Goal: Task Accomplishment & Management: Complete application form

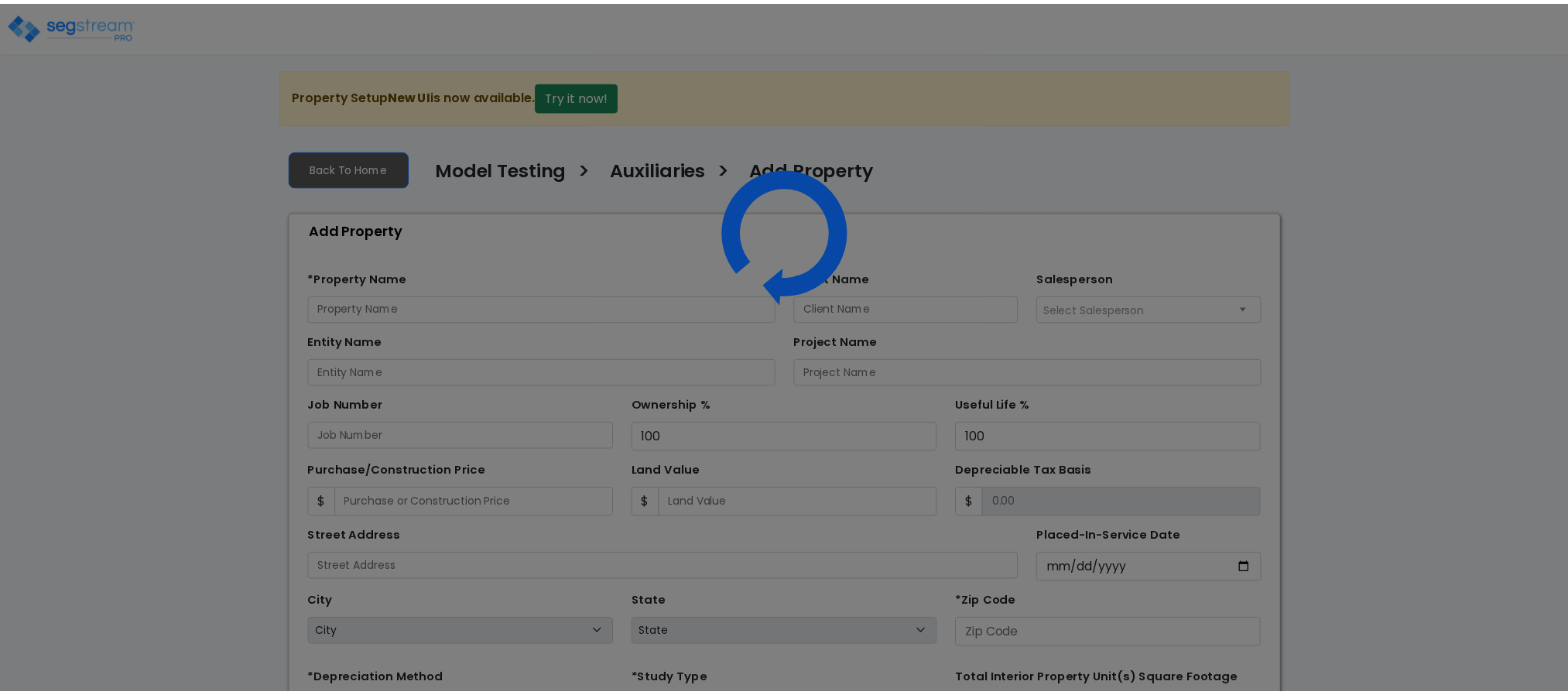
scroll to position [34, 0]
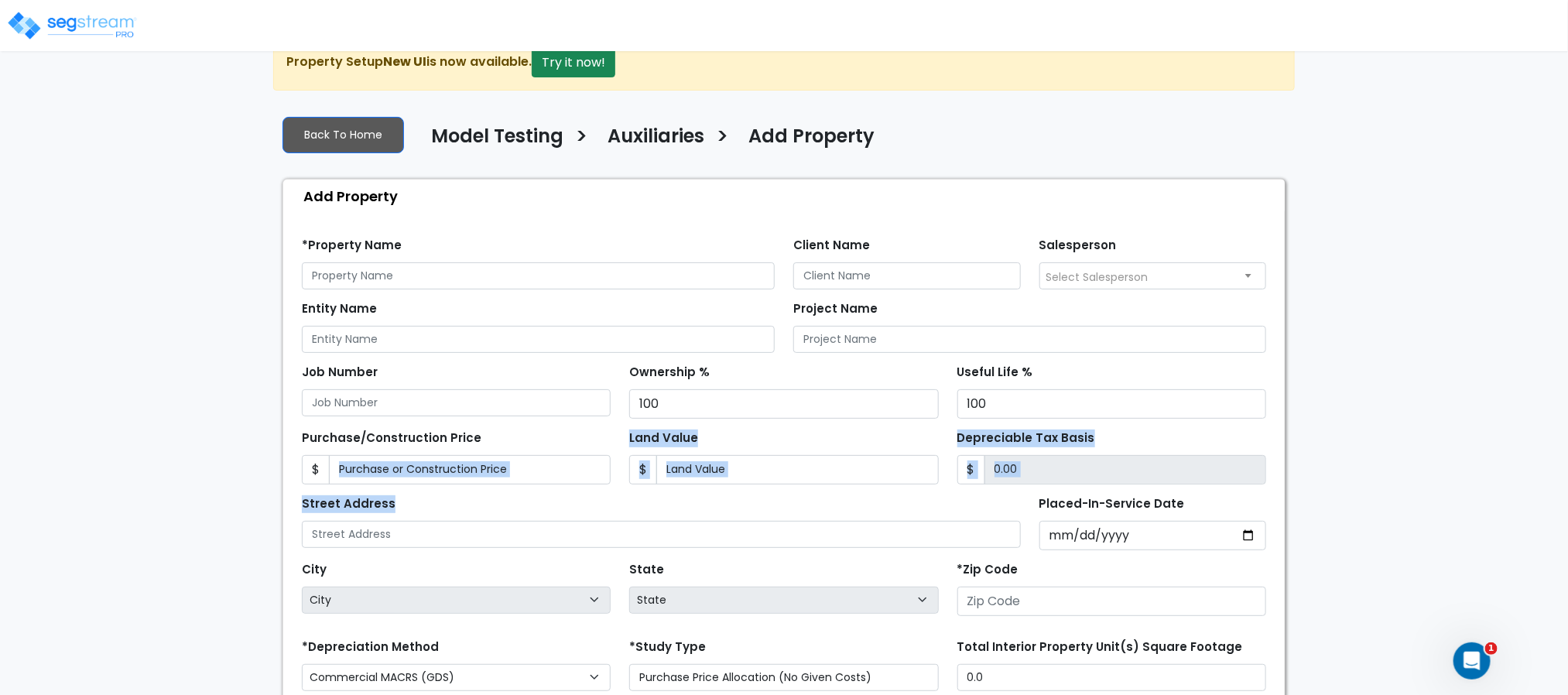
drag, startPoint x: 484, startPoint y: 492, endPoint x: 487, endPoint y: 476, distance: 16.3
click at [487, 476] on form "*Property Name Client Name Salesperson Select Salesperson 100 $" at bounding box center [784, 554] width 964 height 658
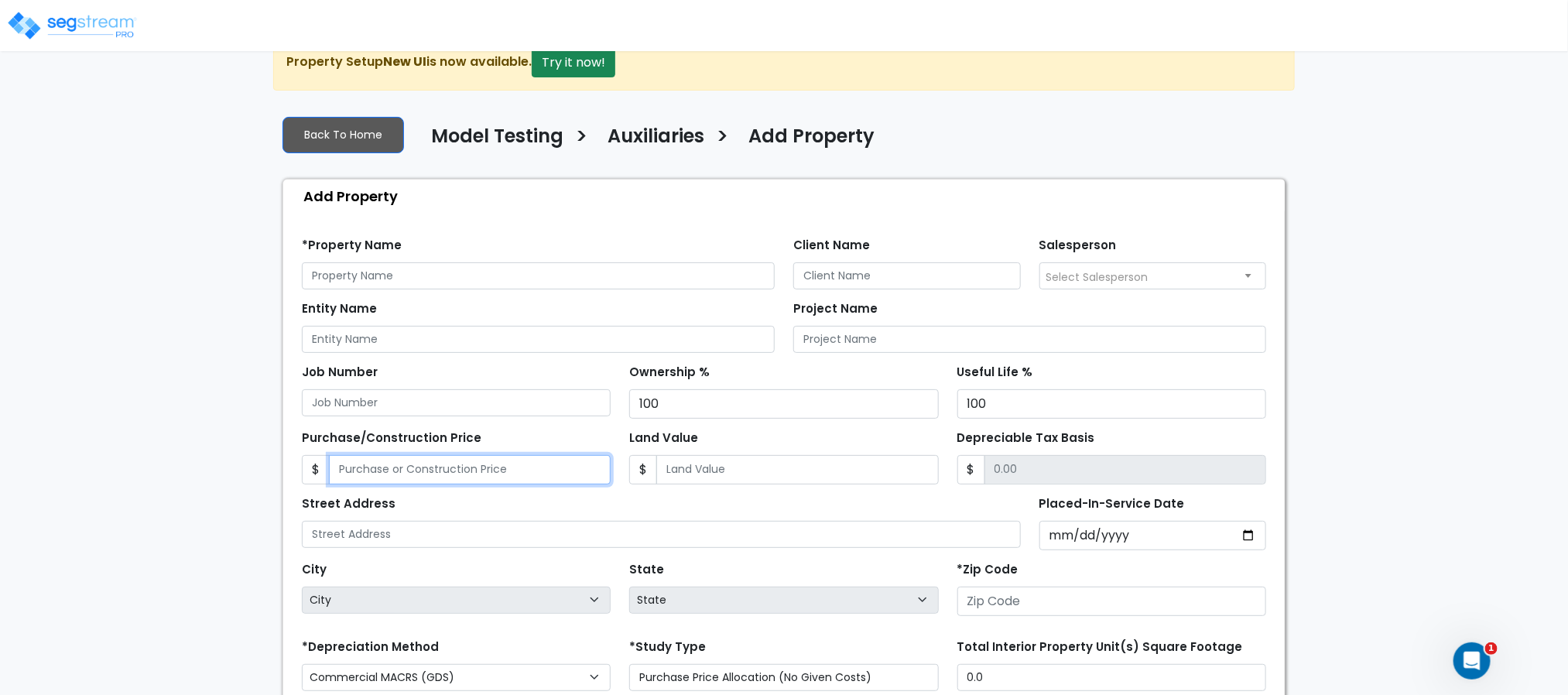
click at [487, 476] on input "Purchase/Construction Price" at bounding box center [469, 470] width 282 height 29
type input "2"
type input "20"
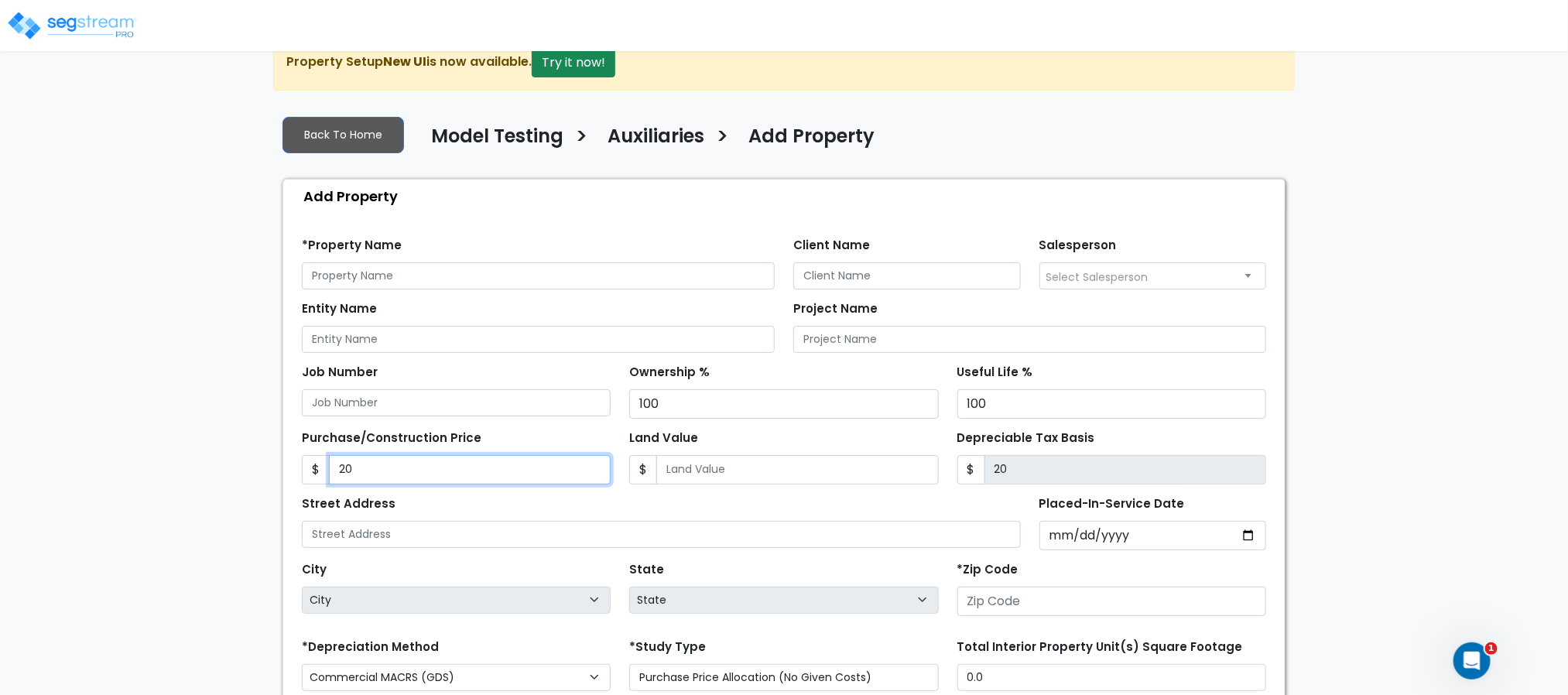
type input "200"
type input "2000"
type input "2,0000"
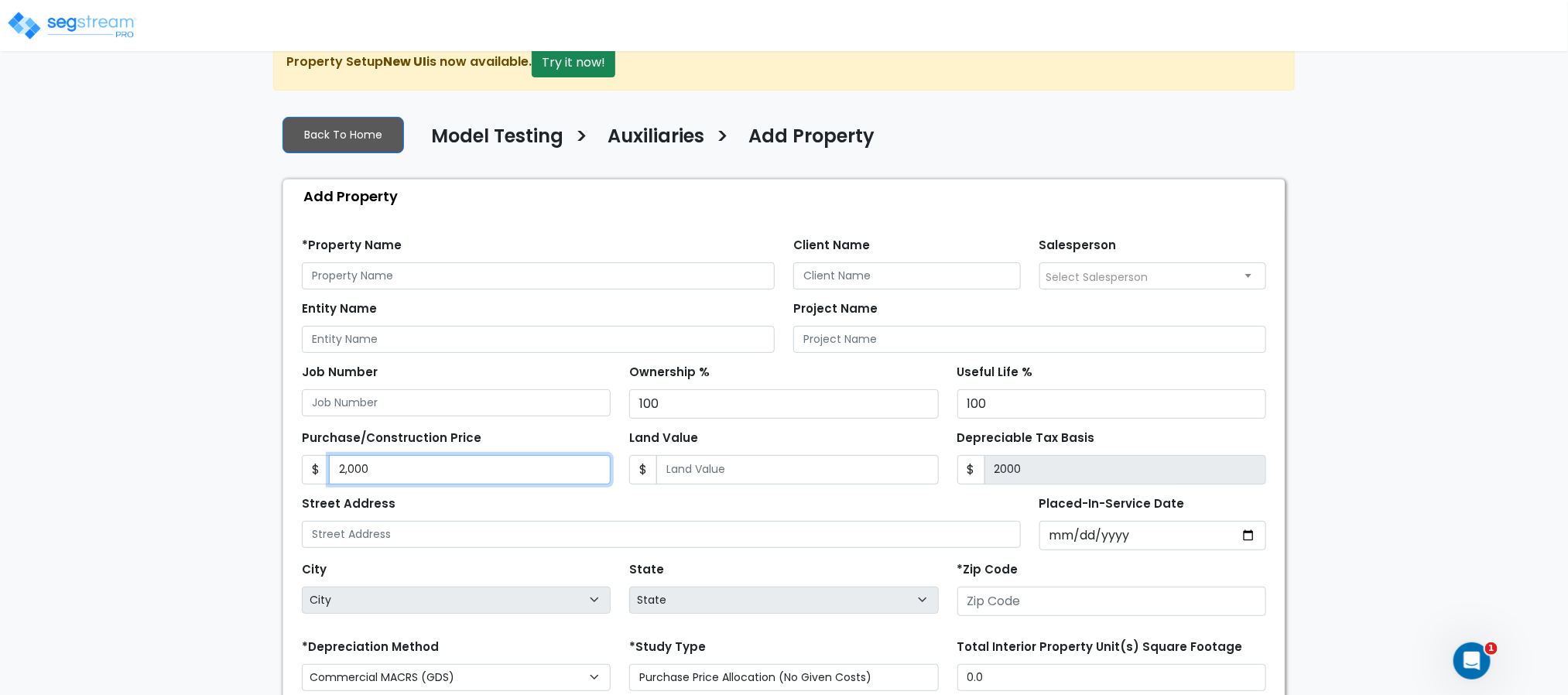
type input "20000"
type input "20,0000"
type input "200000"
type input "200,0000"
type input "2000000"
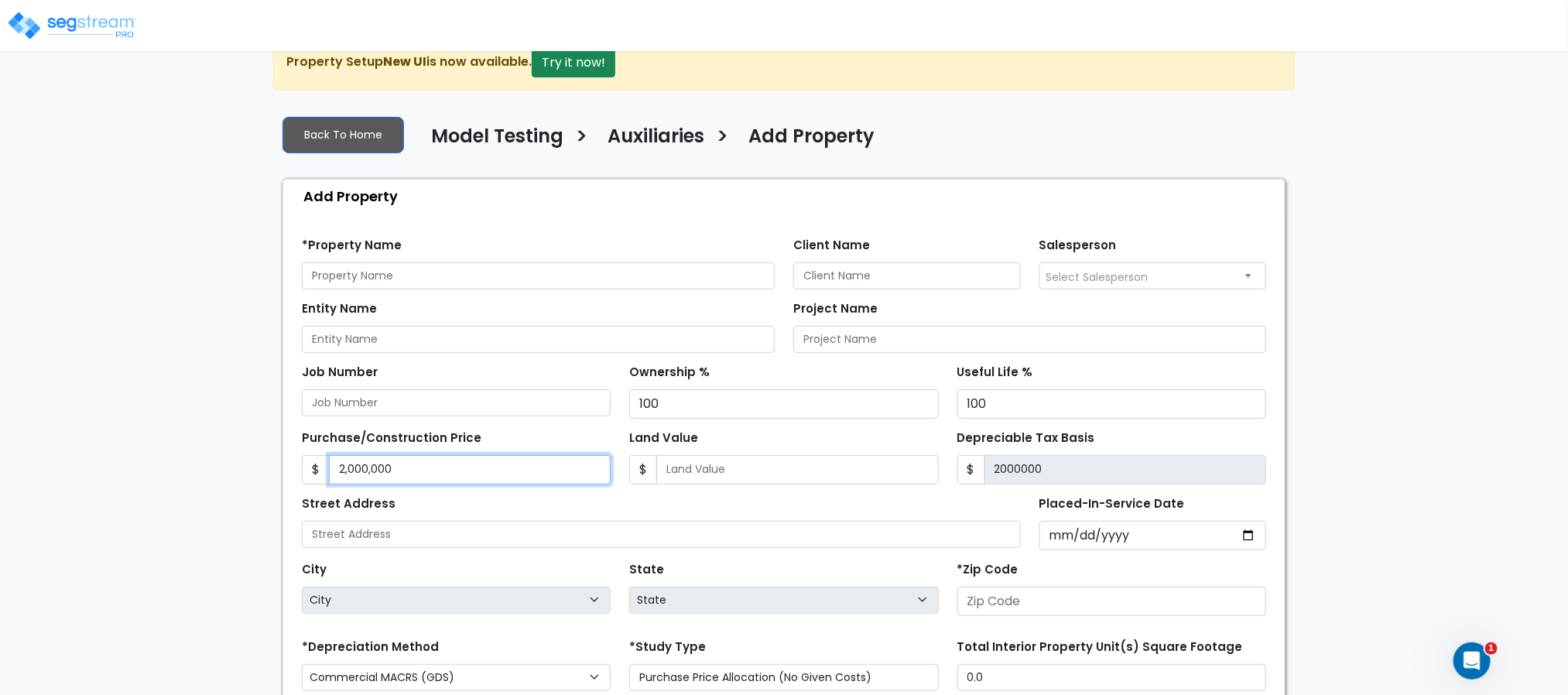
type input "2,000,000"
type input "0"
type input "2000000"
type input "0"
type input "2,000,000"
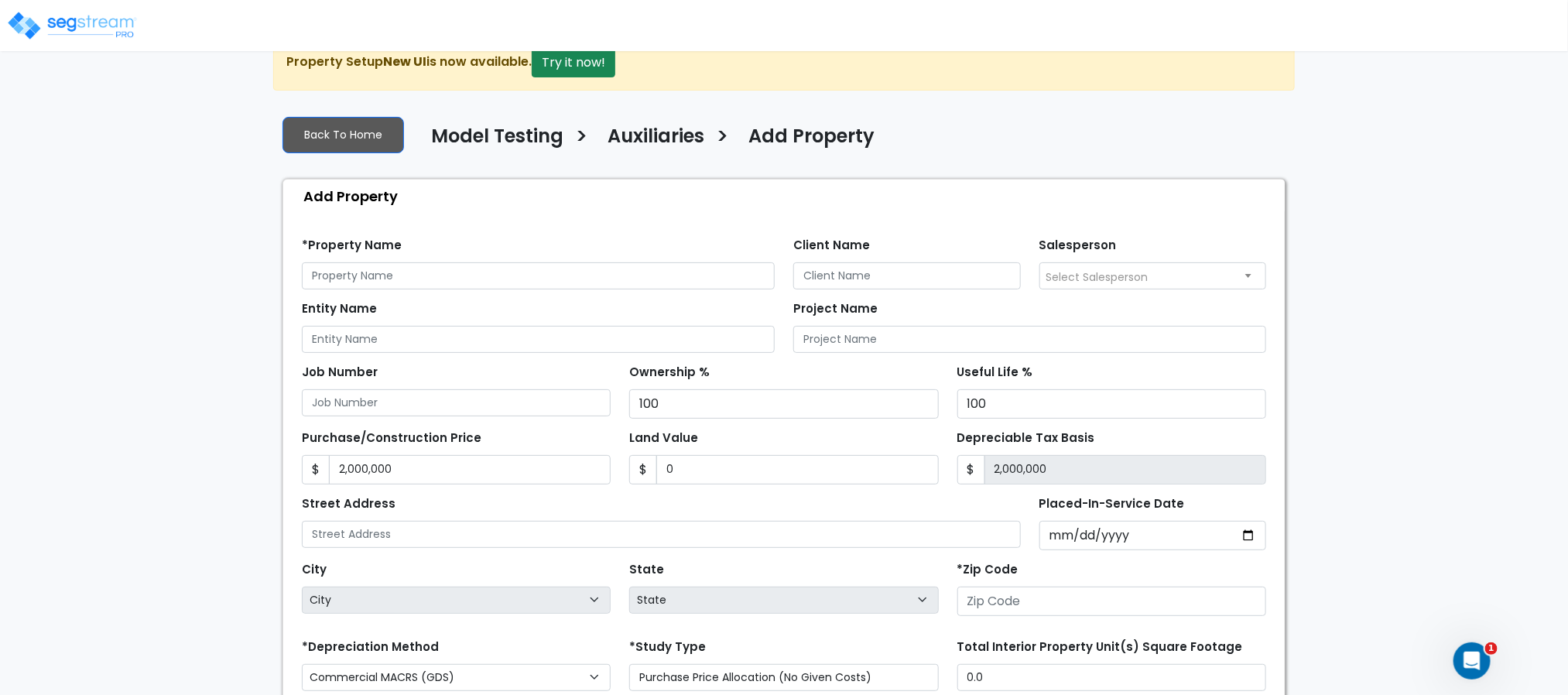
click at [1115, 44] on div at bounding box center [784, 28] width 1568 height 45
click at [550, 470] on input "2,000,000" at bounding box center [469, 470] width 282 height 29
type input "1"
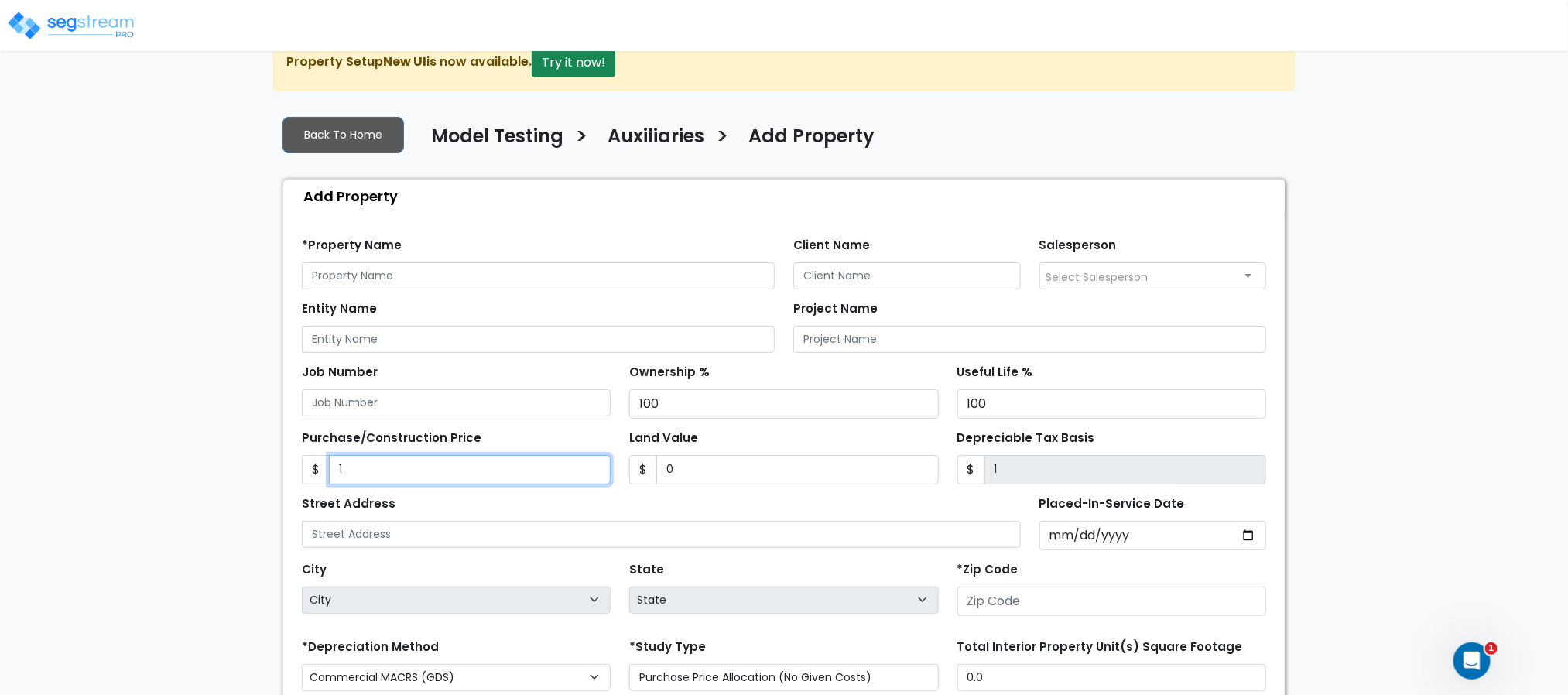
type input "10"
type input "100"
type input "1000"
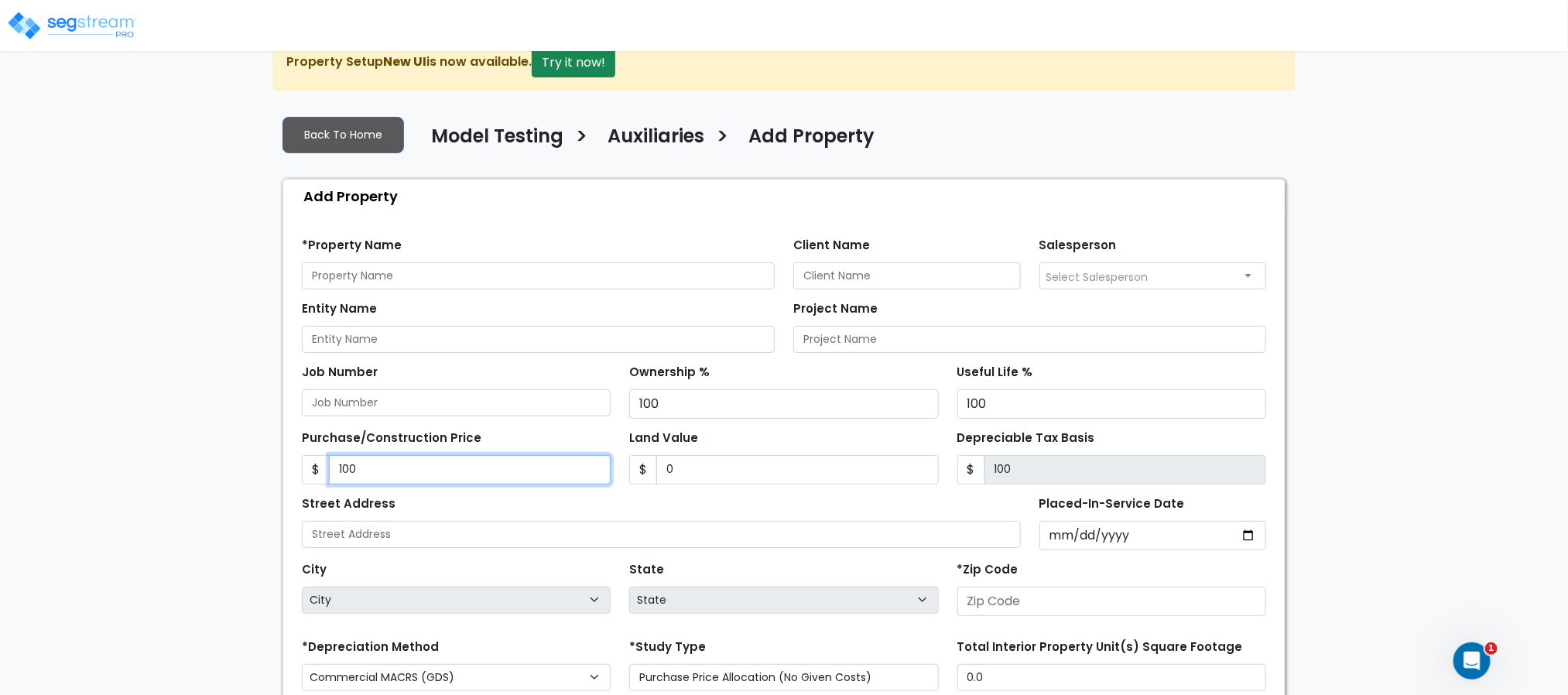
type input "1000"
type input "1,0000"
type input "10000"
type input "10,0000"
type input "100000"
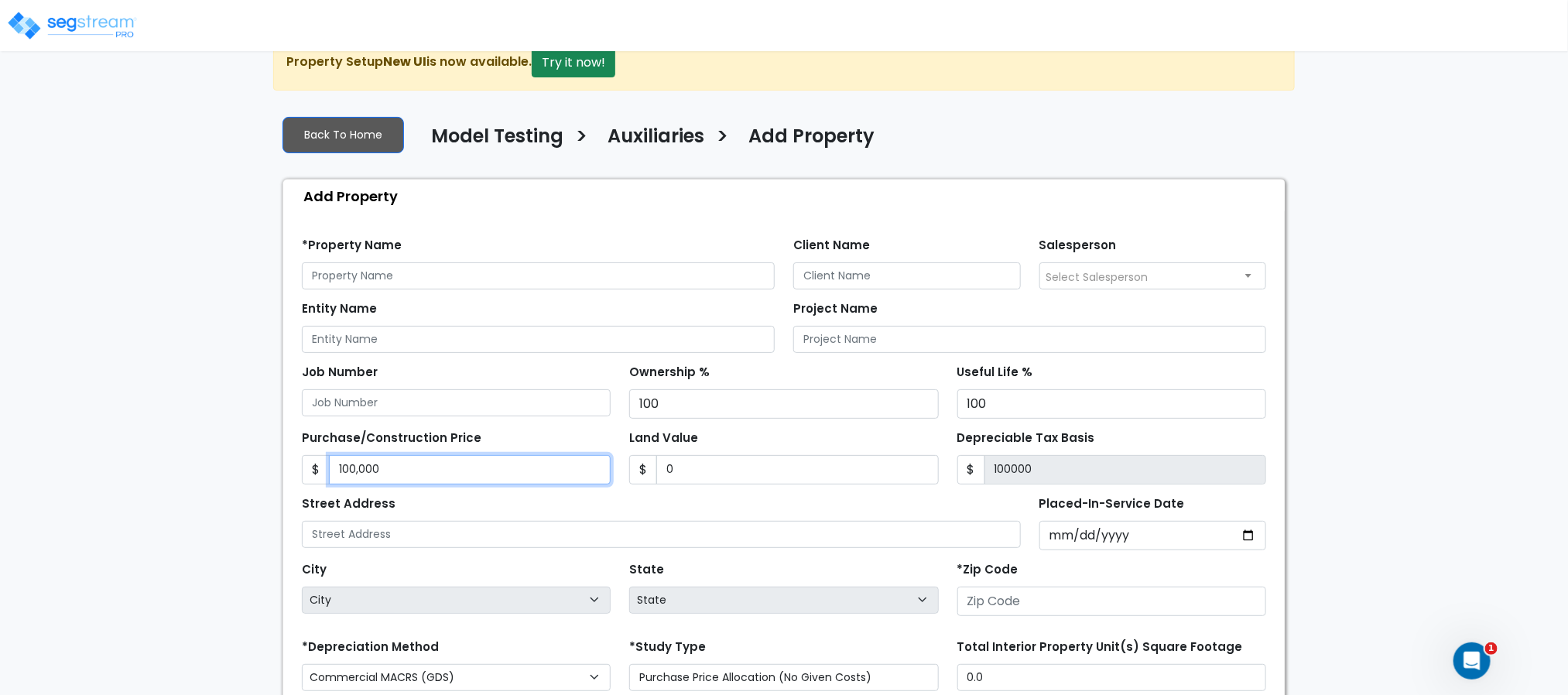
type input "100,0000"
type input "1000000"
type input "1,000,000"
click at [568, 516] on div "Street Address" at bounding box center [661, 520] width 718 height 56
click at [678, 467] on input "0" at bounding box center [797, 470] width 282 height 29
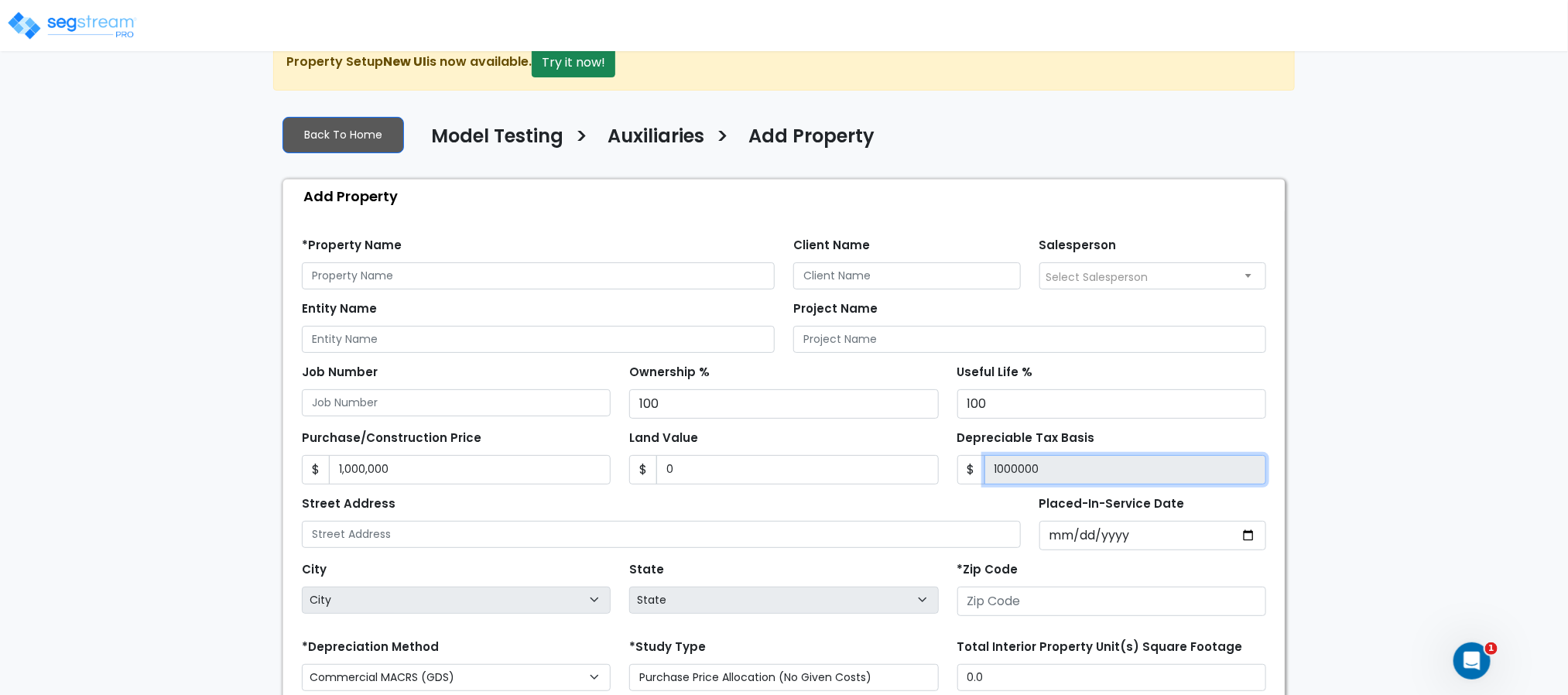
type input "1,000,000"
click at [920, 172] on div "Back To Home Model Testing > Auxiliaries > Add Property Add Property Find these…" at bounding box center [784, 499] width 1021 height 793
click at [516, 477] on input "1,000,000" at bounding box center [469, 470] width 282 height 29
type input "2"
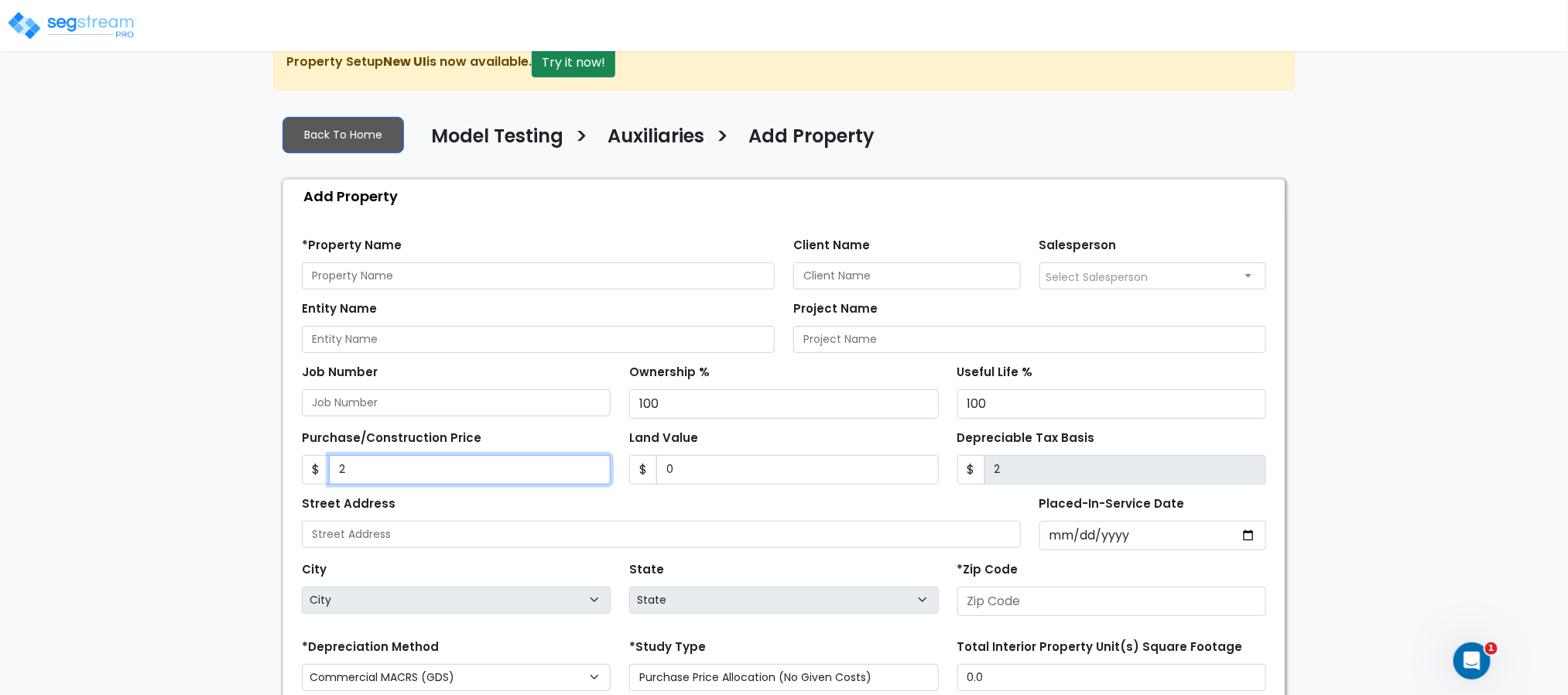
type input "20"
type input "200"
type input "2000"
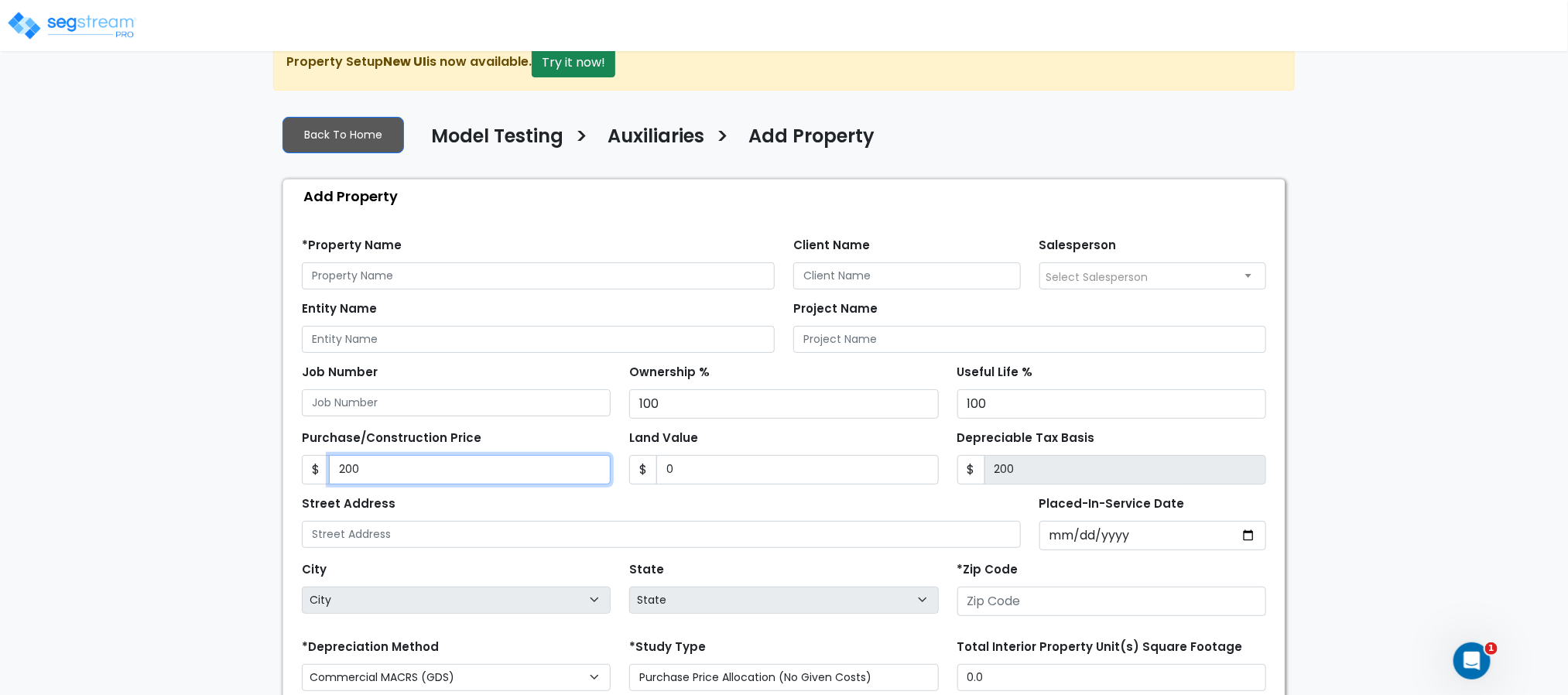
type input "2000"
type input "2,0000"
type input "20000"
type input "20,0000"
type input "200000"
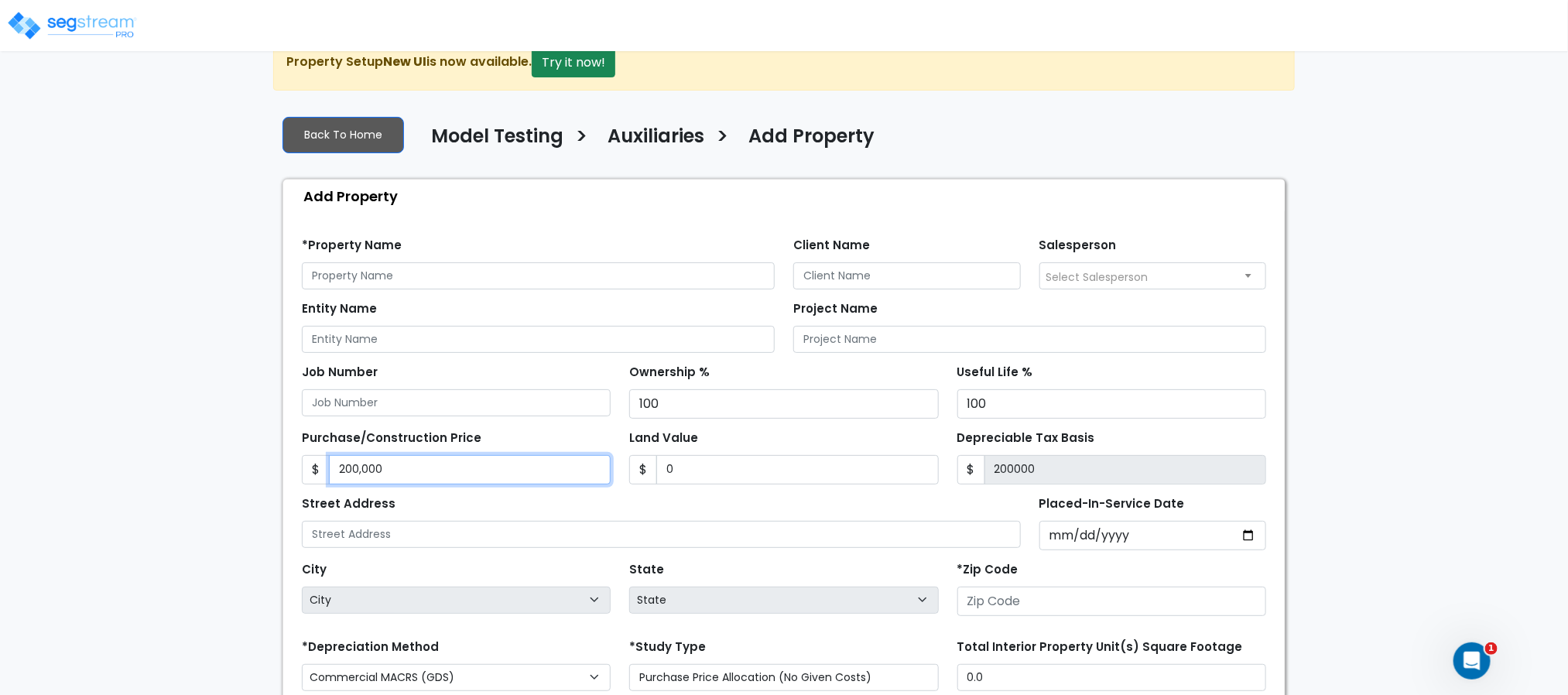
type input "200,0000"
type input "2000000"
type input "2,000,00"
type input "200000"
type input "200,000"
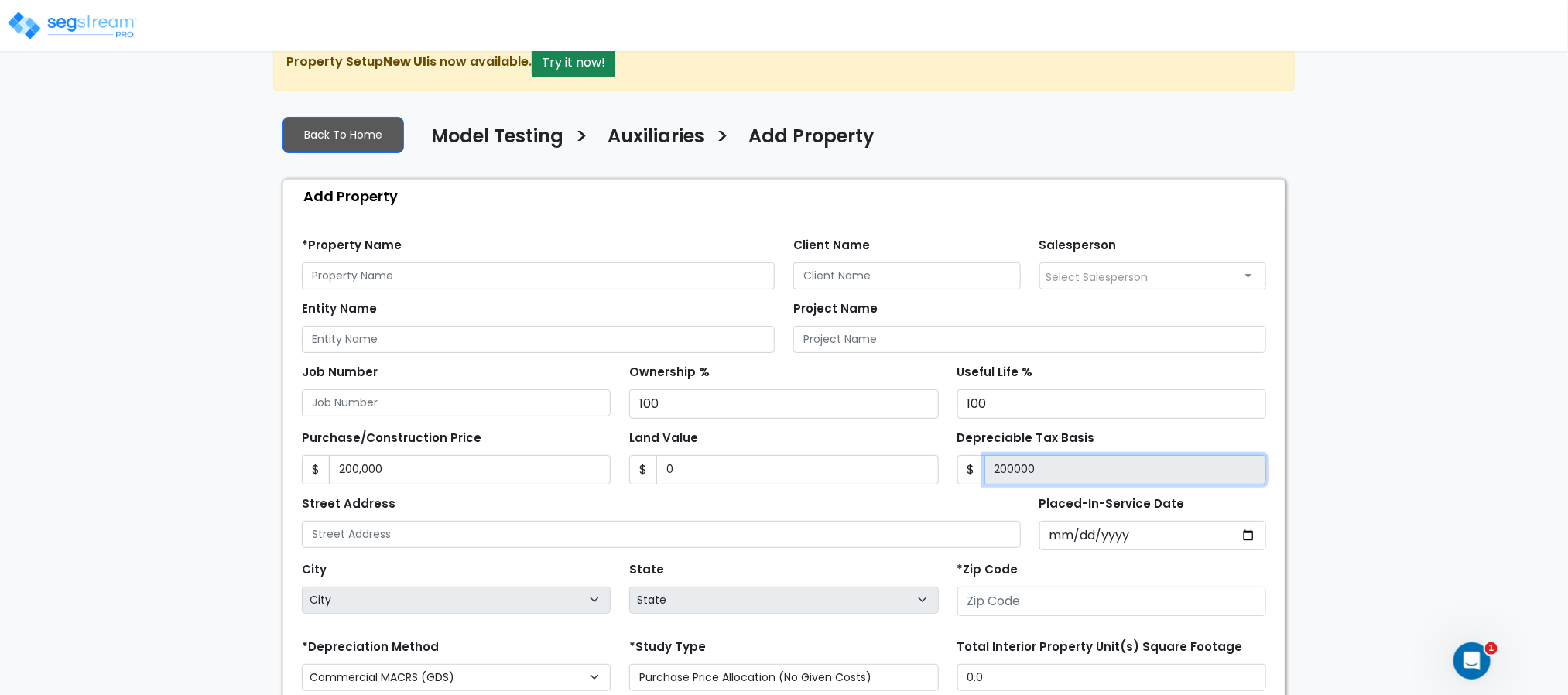
type input "200,000"
click at [516, 473] on input "200,000" at bounding box center [469, 470] width 282 height 29
type input "2"
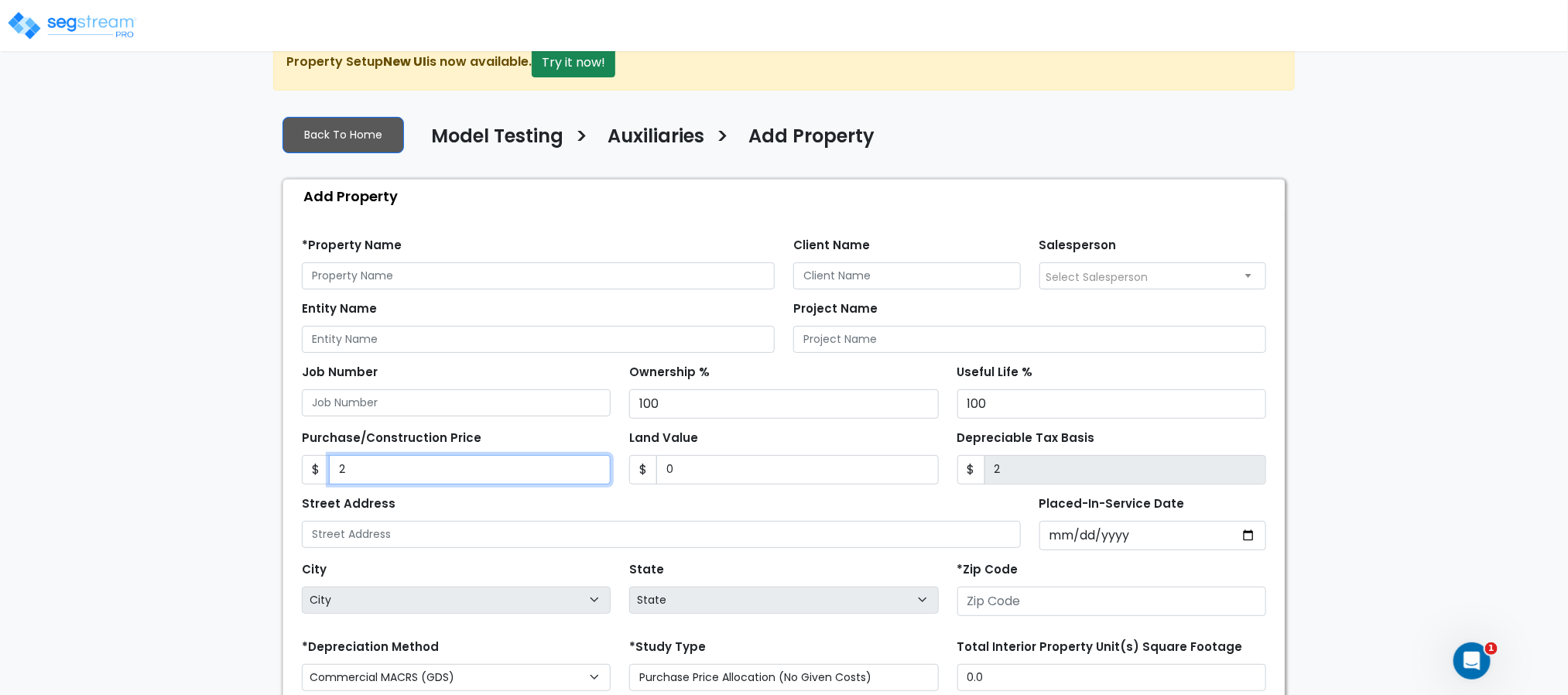
type input "20"
type input "200"
type input "2000"
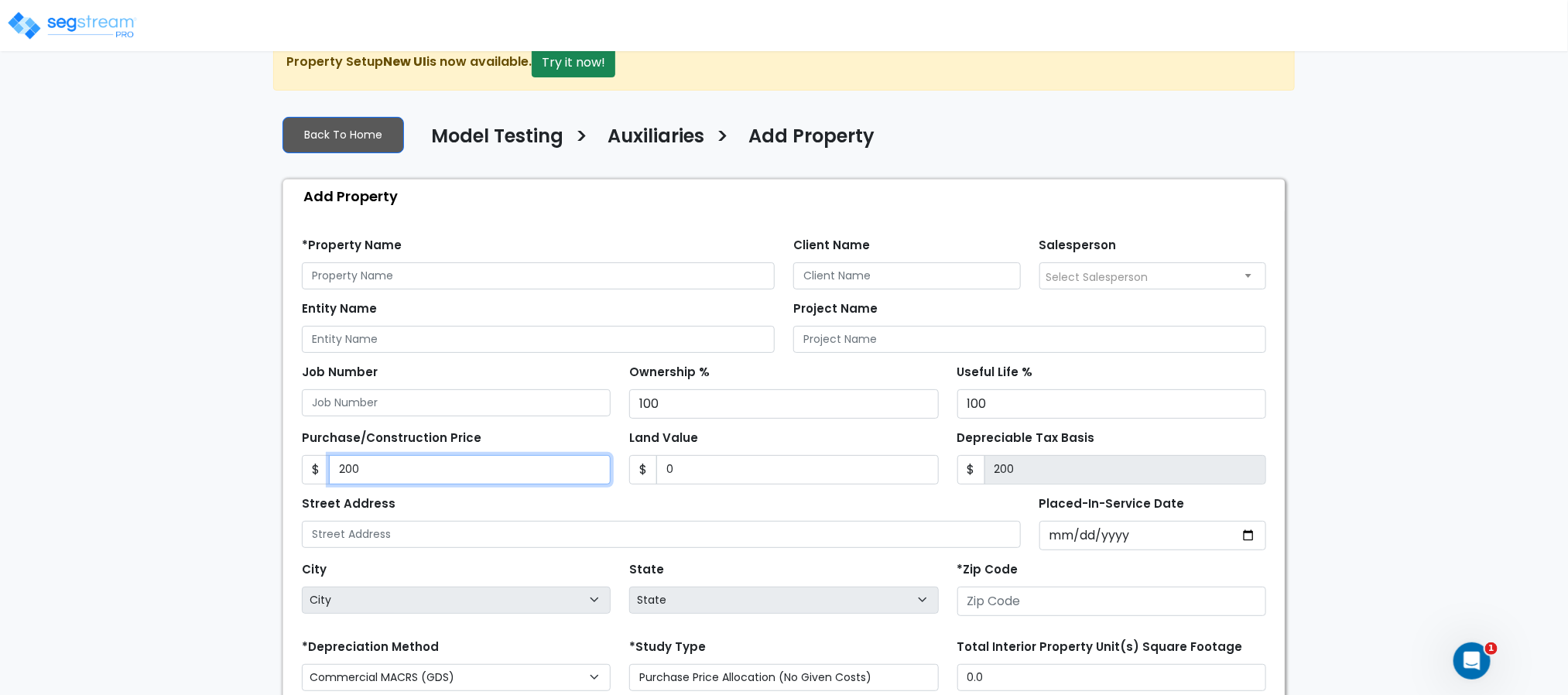
type input "2000"
type input "2,0000"
type input "20000"
type input "20,0000"
type input "200000"
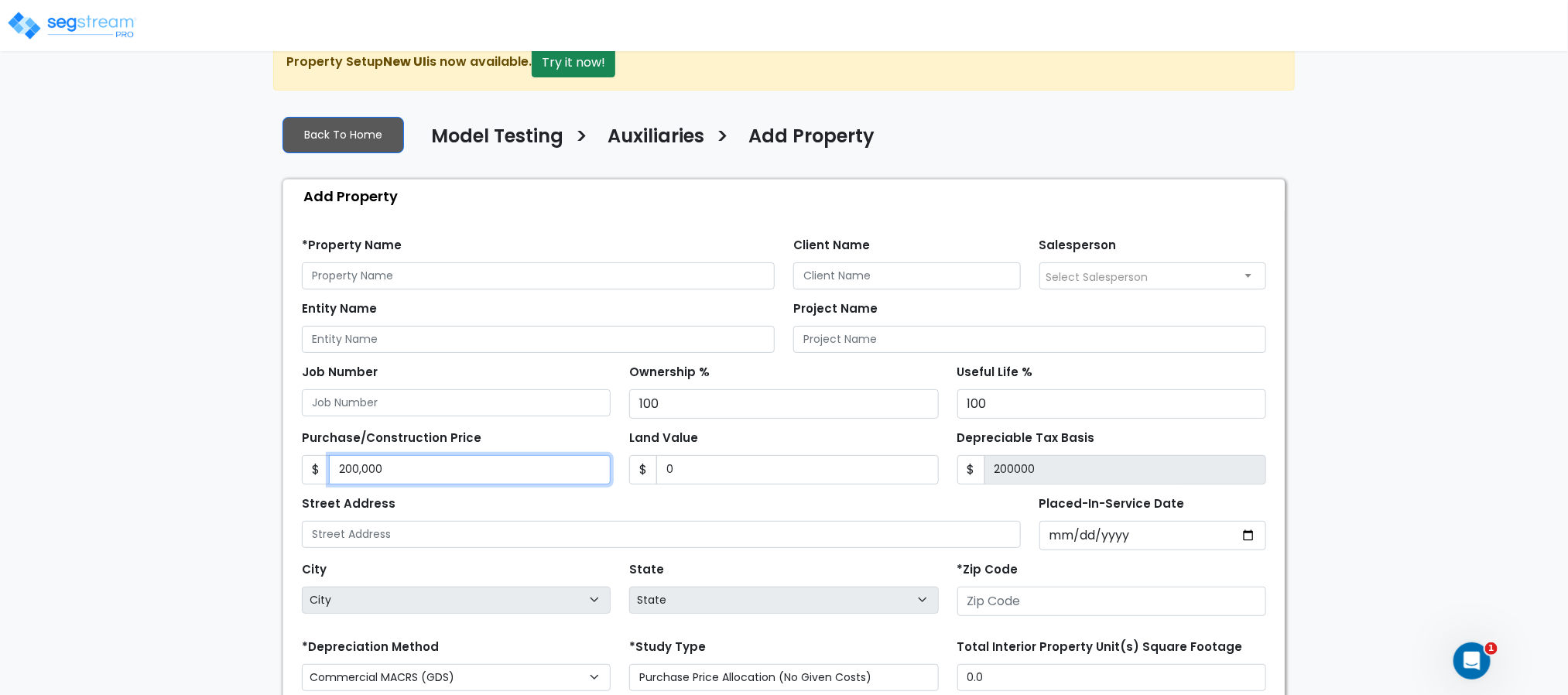
type input "200,0000"
type input "2000000"
type input "2,000,000"
click at [219, 495] on div "We are Building your Property. So please grab a coffee and let us do the heavy …" at bounding box center [784, 465] width 1568 height 861
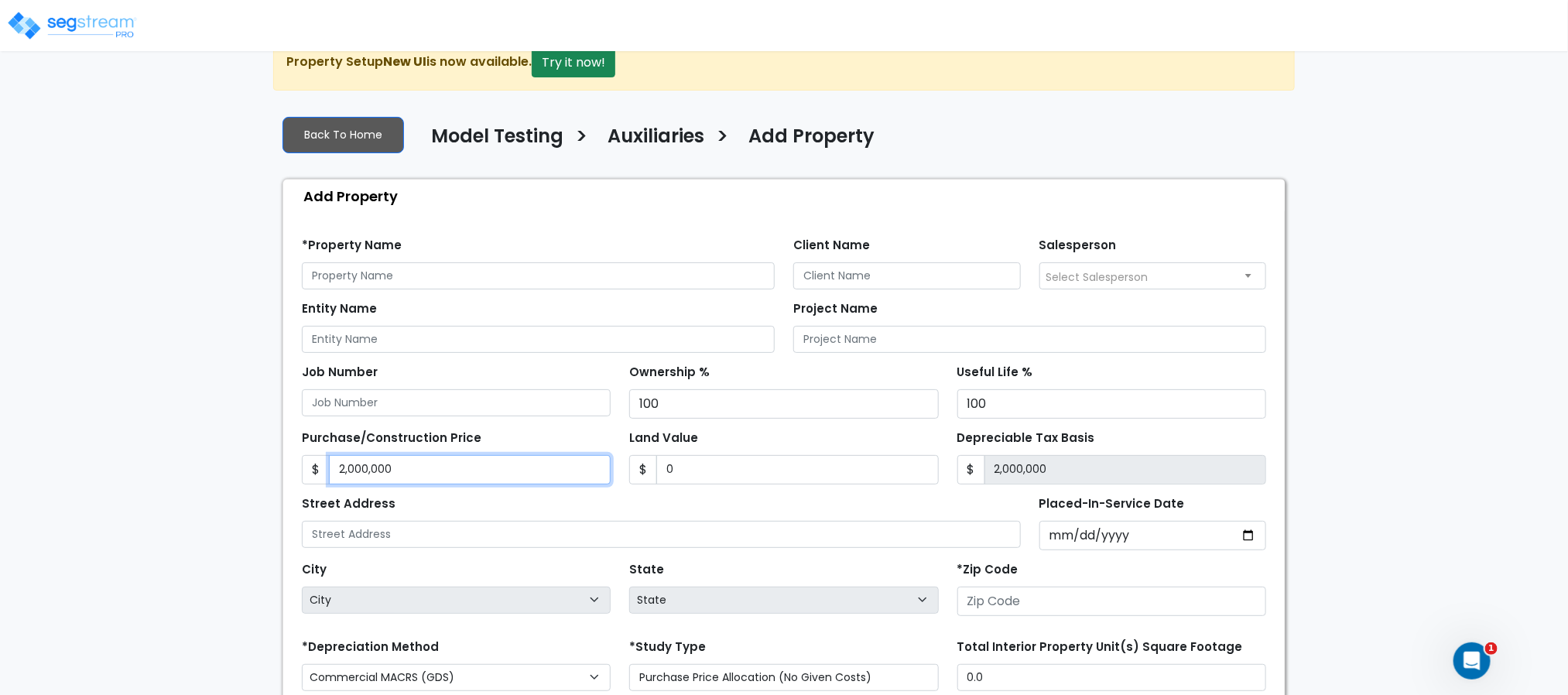
click at [365, 469] on input "2,000,000" at bounding box center [469, 470] width 282 height 29
type input "1"
type input "10"
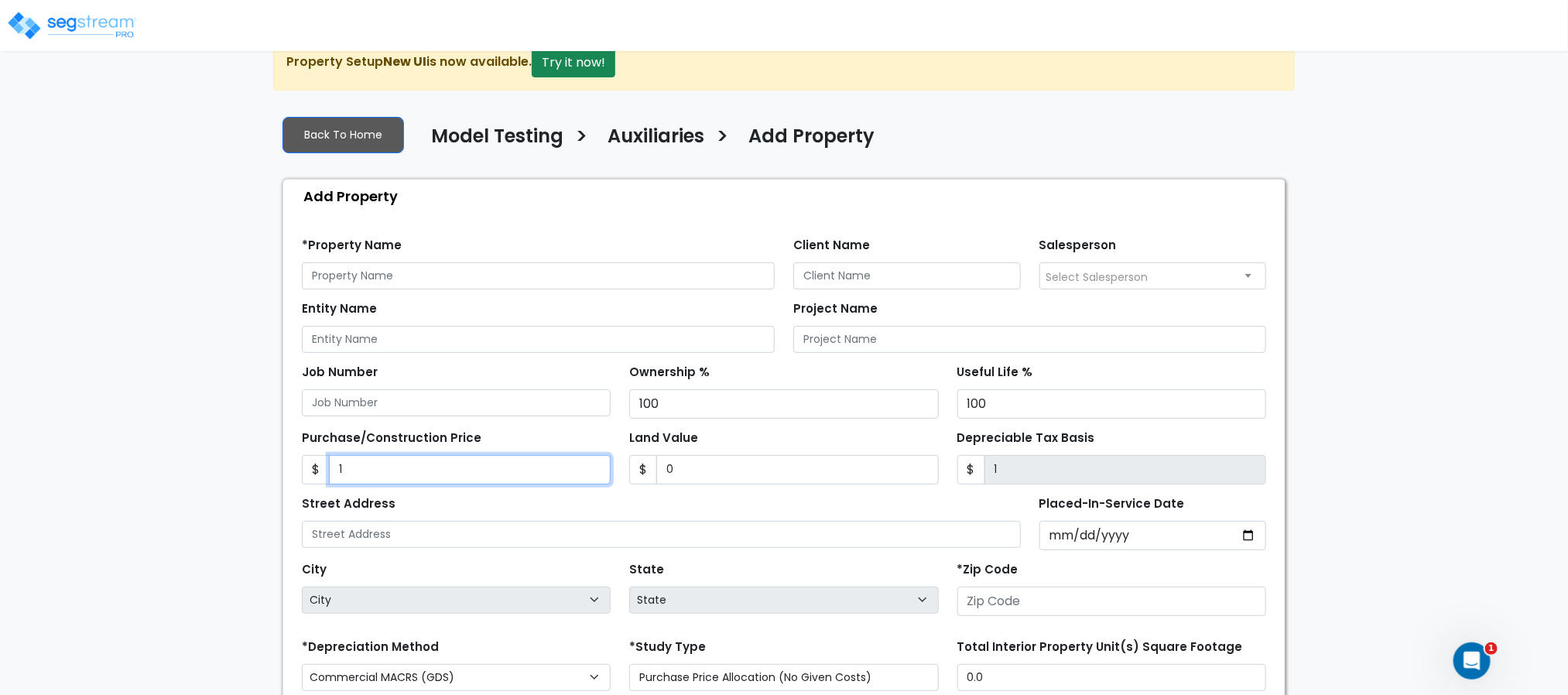
type input "10"
type input "100"
type input "1000"
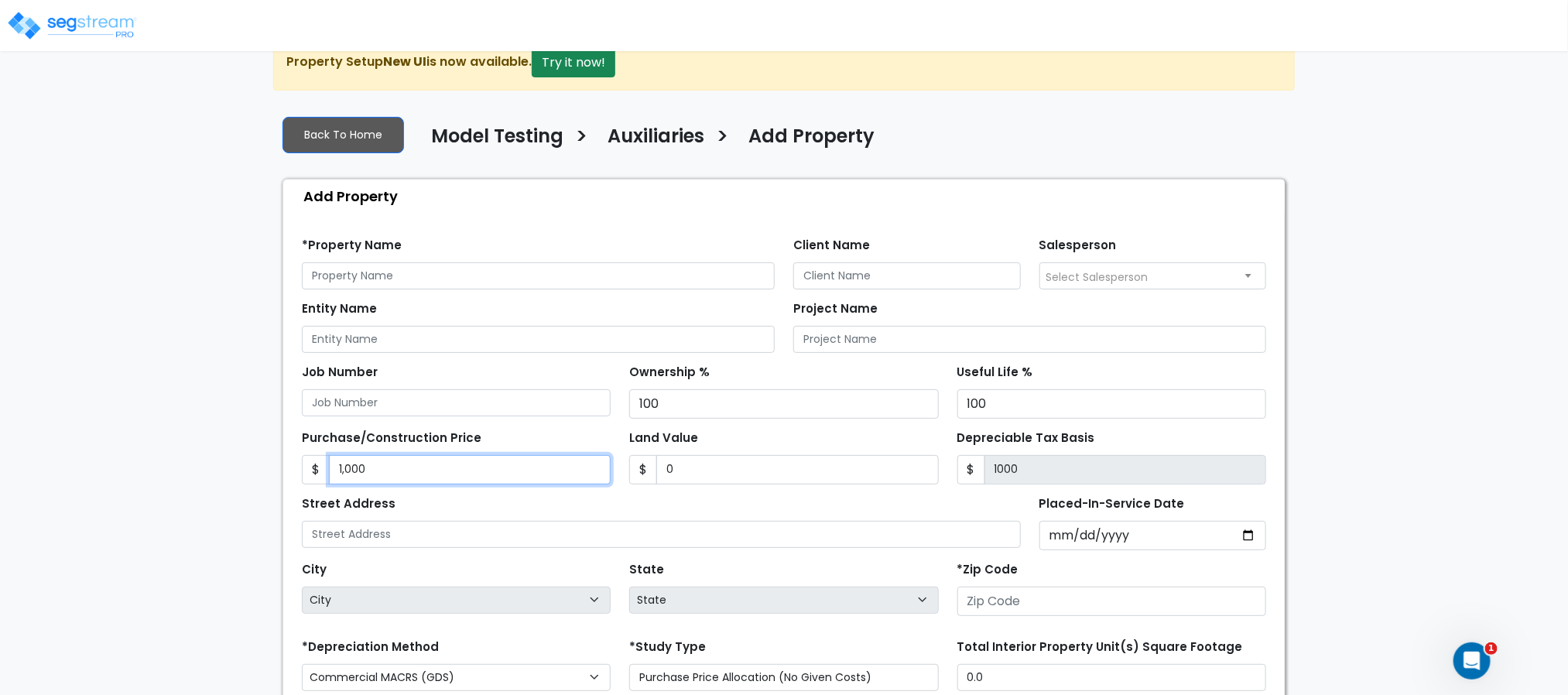
type input "1,0000"
type input "10000"
type input "10,0000"
type input "100000"
type input "100,000"
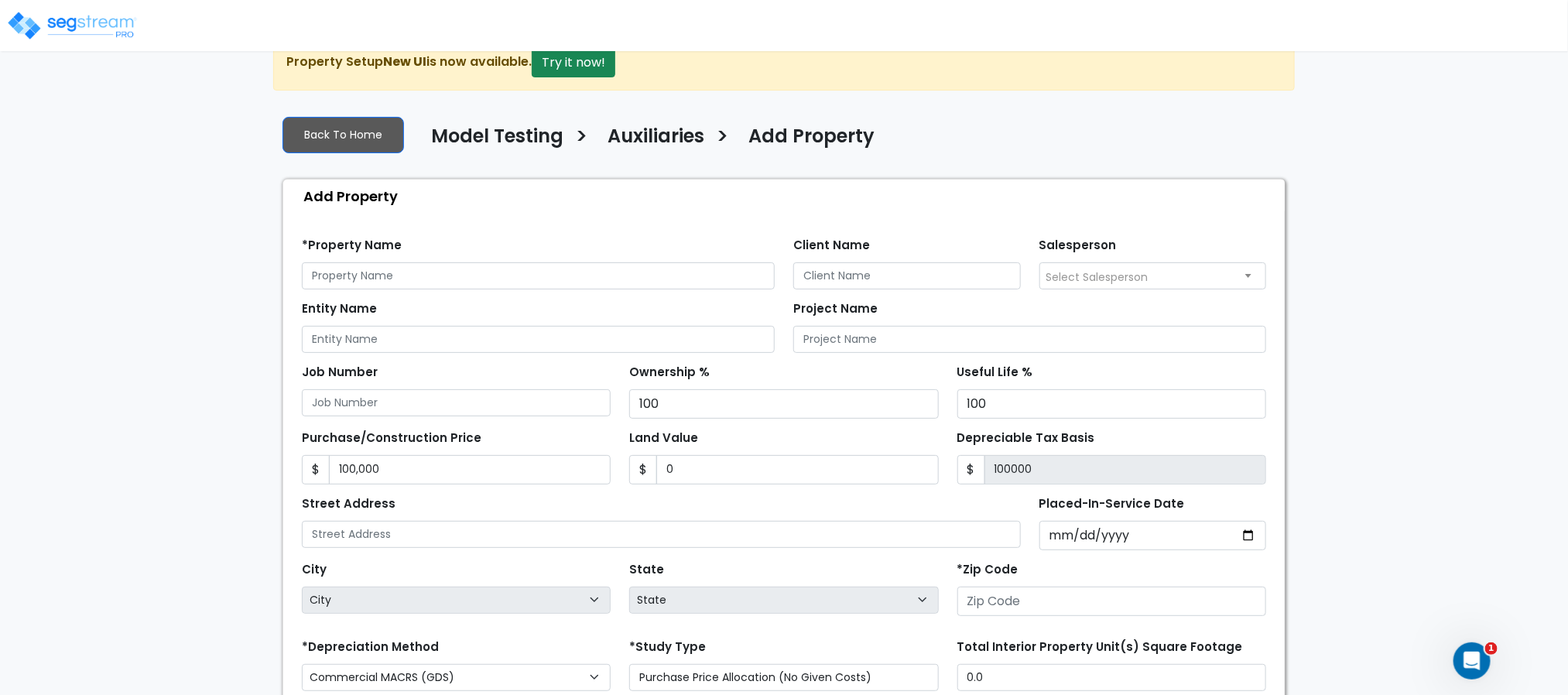
click at [444, 517] on div "Street Address" at bounding box center [661, 520] width 718 height 56
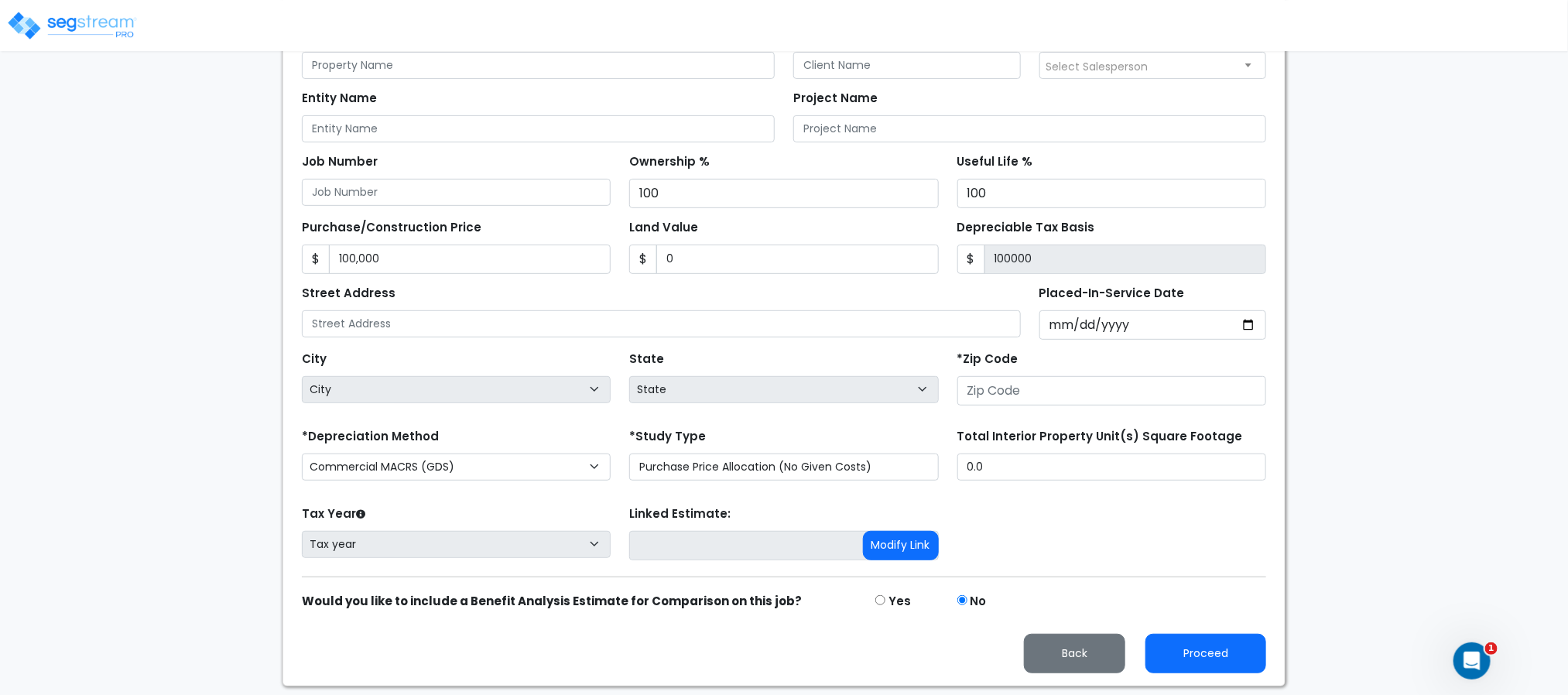
click at [1328, 274] on div "We are Building your Property. So please grab a coffee and let us do the heavy …" at bounding box center [784, 254] width 1568 height 861
click at [471, 272] on input "100,000" at bounding box center [469, 260] width 282 height 29
click at [615, 297] on div "Street Address" at bounding box center [661, 310] width 718 height 56
click at [528, 260] on input "Purchase/Construction Price" at bounding box center [469, 260] width 282 height 29
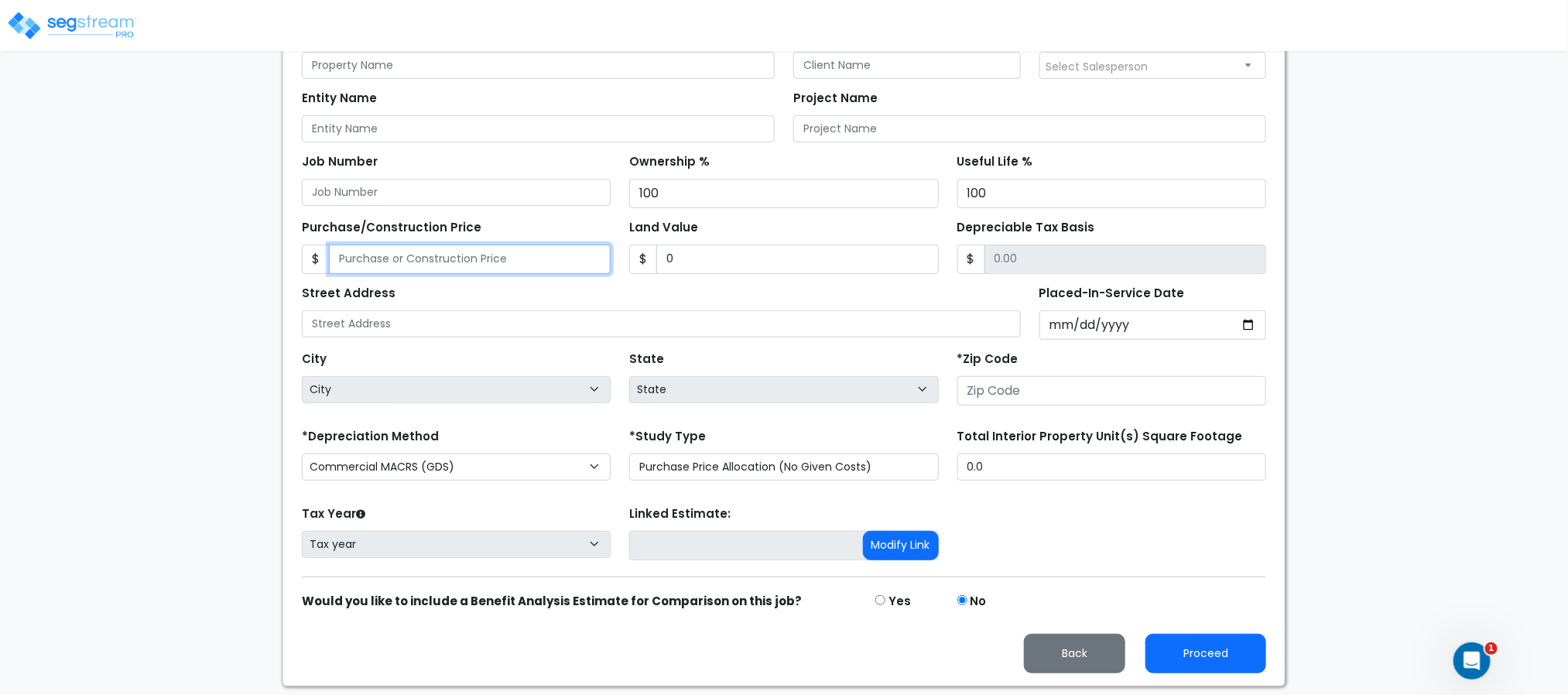
type input "1"
type input "10"
type input "100"
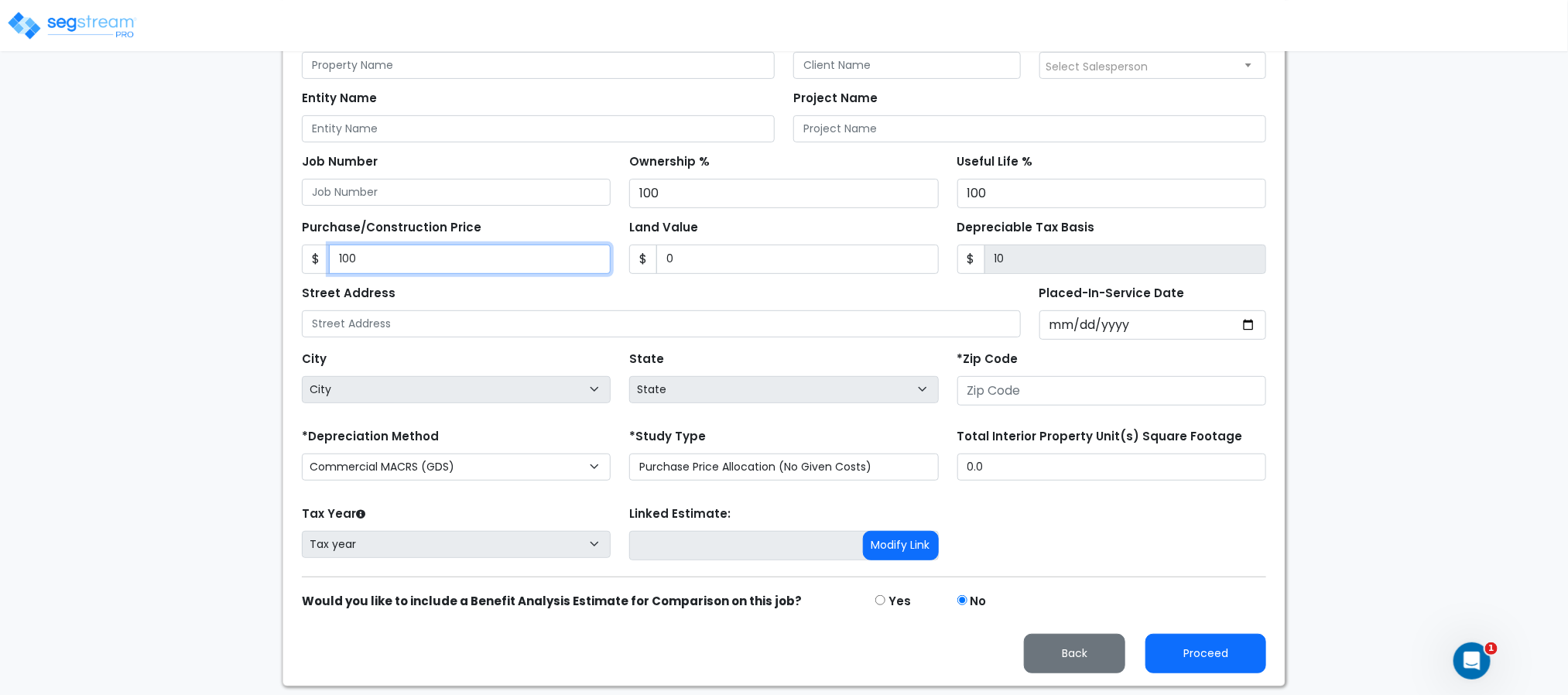
type input "100"
type input "1000"
type input "1,0000"
type input "10000"
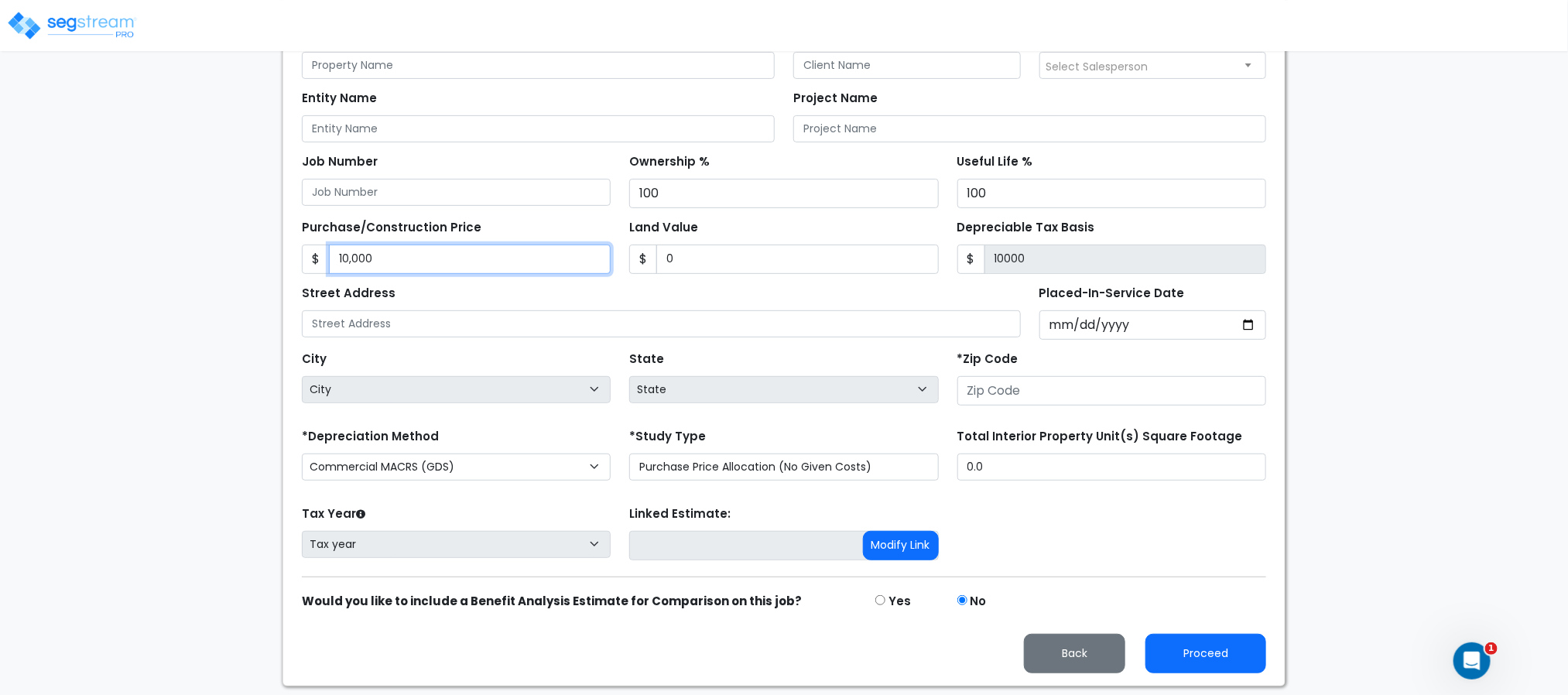
click at [356, 260] on input "10,000" at bounding box center [469, 260] width 282 height 29
type input "10,000"
click at [997, 262] on input "10000" at bounding box center [1125, 260] width 282 height 29
drag, startPoint x: 962, startPoint y: 230, endPoint x: 1110, endPoint y: 232, distance: 148.0
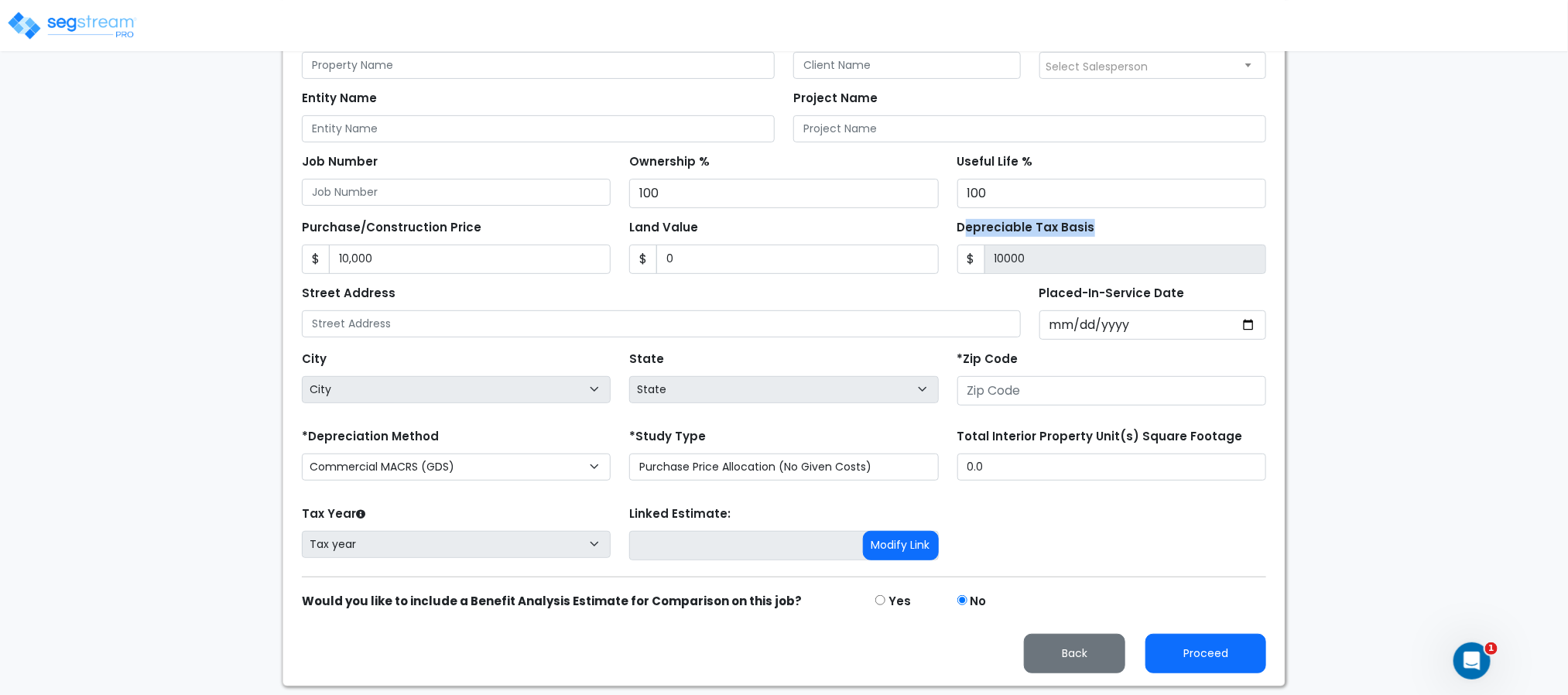
click at [1110, 232] on div "Depreciable Tax Basis $ 10000" at bounding box center [1112, 244] width 309 height 58
click at [1007, 260] on input "10000" at bounding box center [1125, 260] width 282 height 29
click at [1003, 262] on input "10000" at bounding box center [1125, 260] width 282 height 29
click at [433, 274] on input "10,000" at bounding box center [469, 260] width 282 height 29
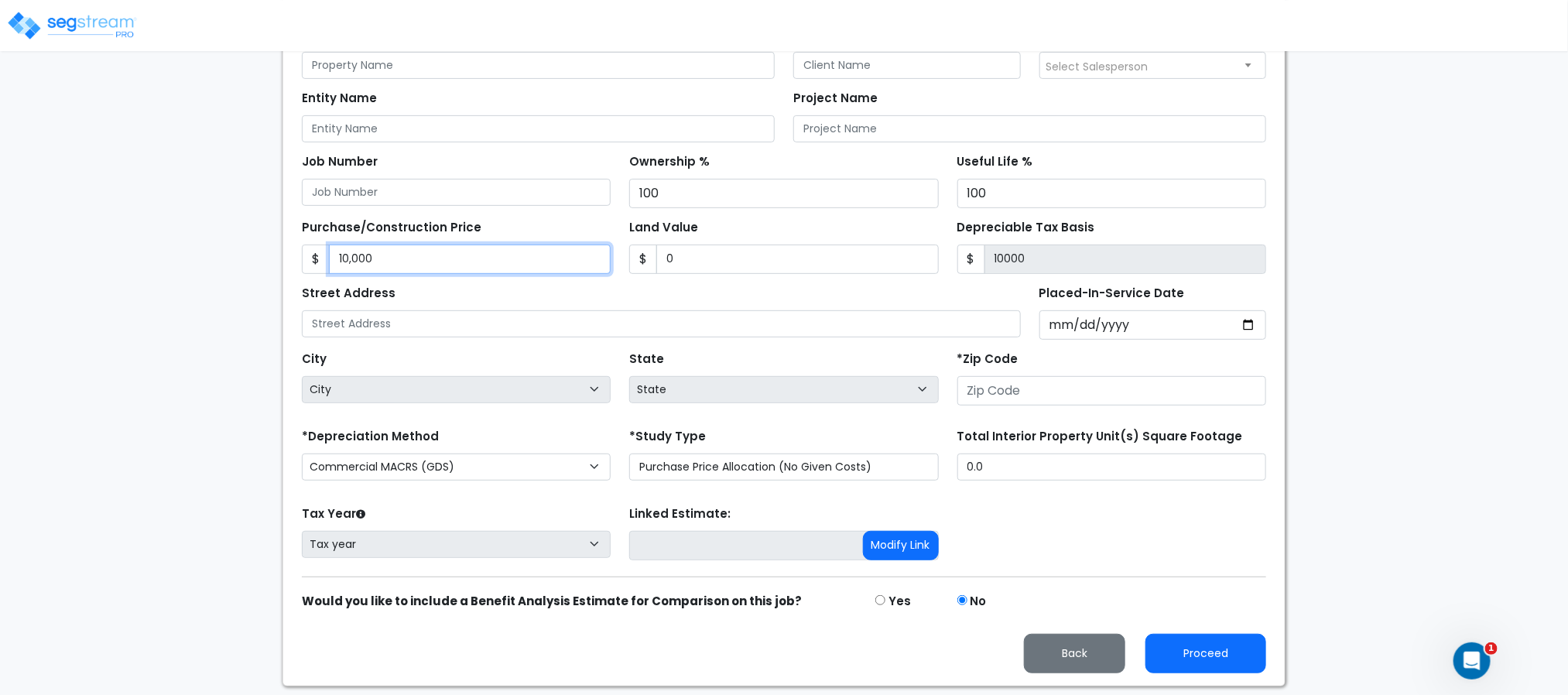
click at [433, 274] on input "10,000" at bounding box center [469, 260] width 282 height 29
click at [627, 246] on div "Land Value $ 0" at bounding box center [784, 244] width 328 height 58
type input "10,000"
click at [785, 300] on div "Street Address" at bounding box center [661, 310] width 718 height 56
click at [551, 267] on input "10,000" at bounding box center [469, 260] width 282 height 29
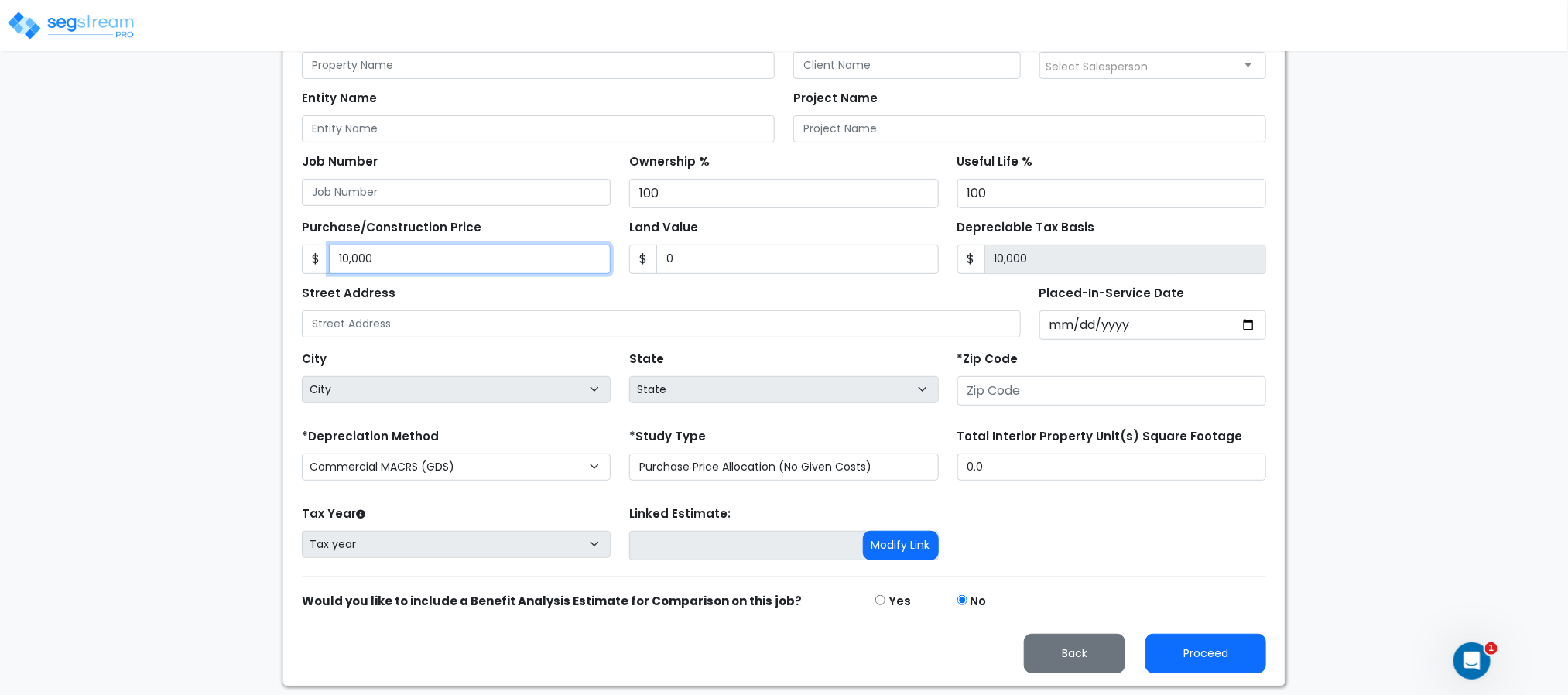
click at [551, 267] on input "10,000" at bounding box center [469, 260] width 282 height 29
type input "1"
type input "10"
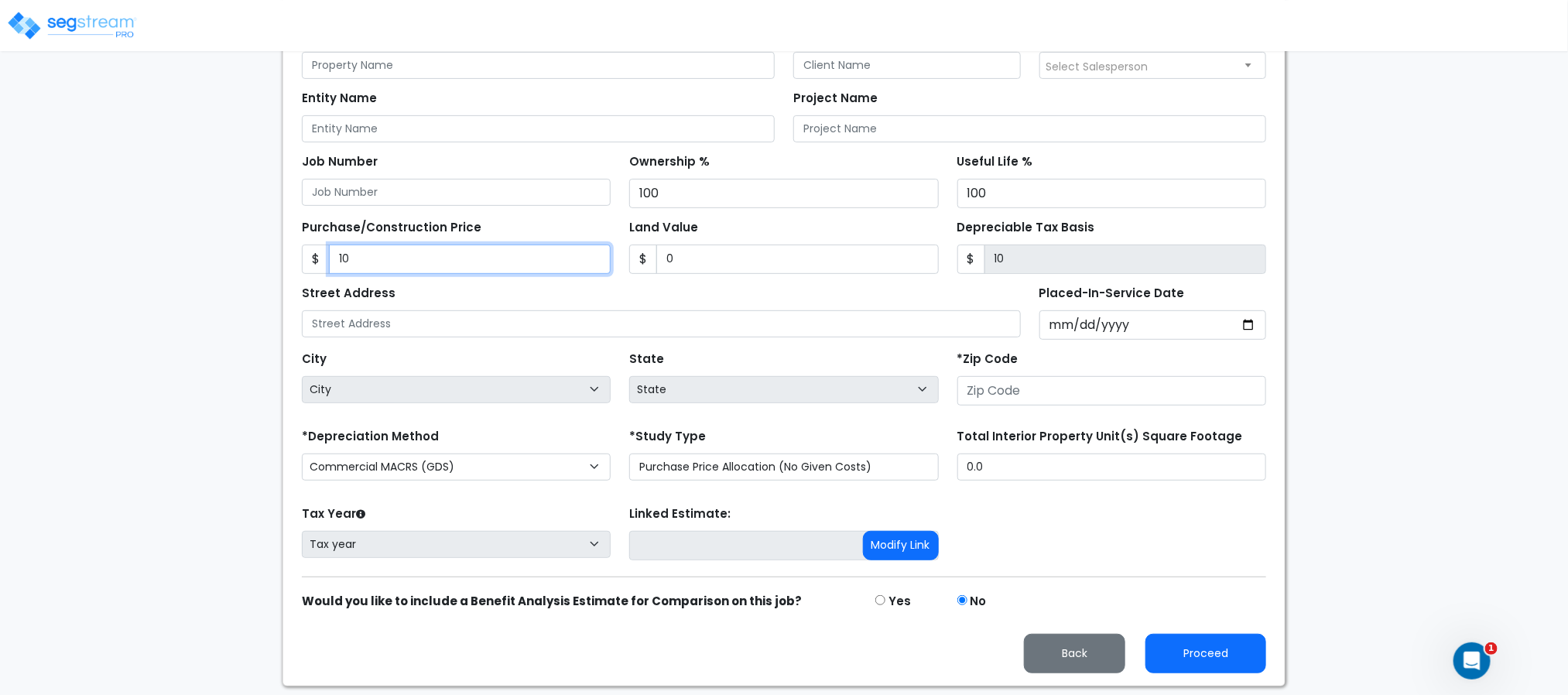
type input "100"
type input "1000"
type input "1,0000"
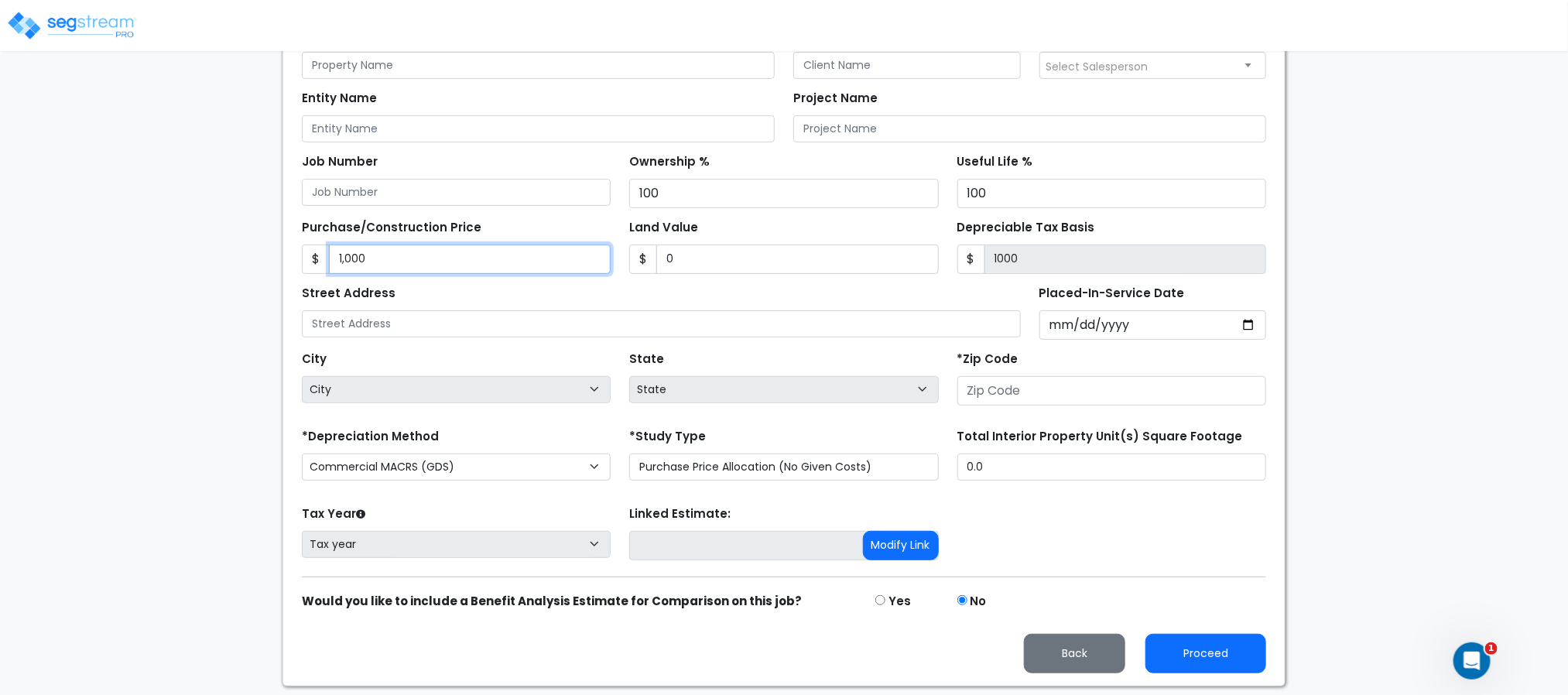
type input "10000"
type input "10,000"
click at [1333, 295] on div "We are Building your Property. So please grab a coffee and let us do the heavy …" at bounding box center [784, 254] width 1568 height 861
click at [998, 256] on input "10000" at bounding box center [1125, 260] width 282 height 29
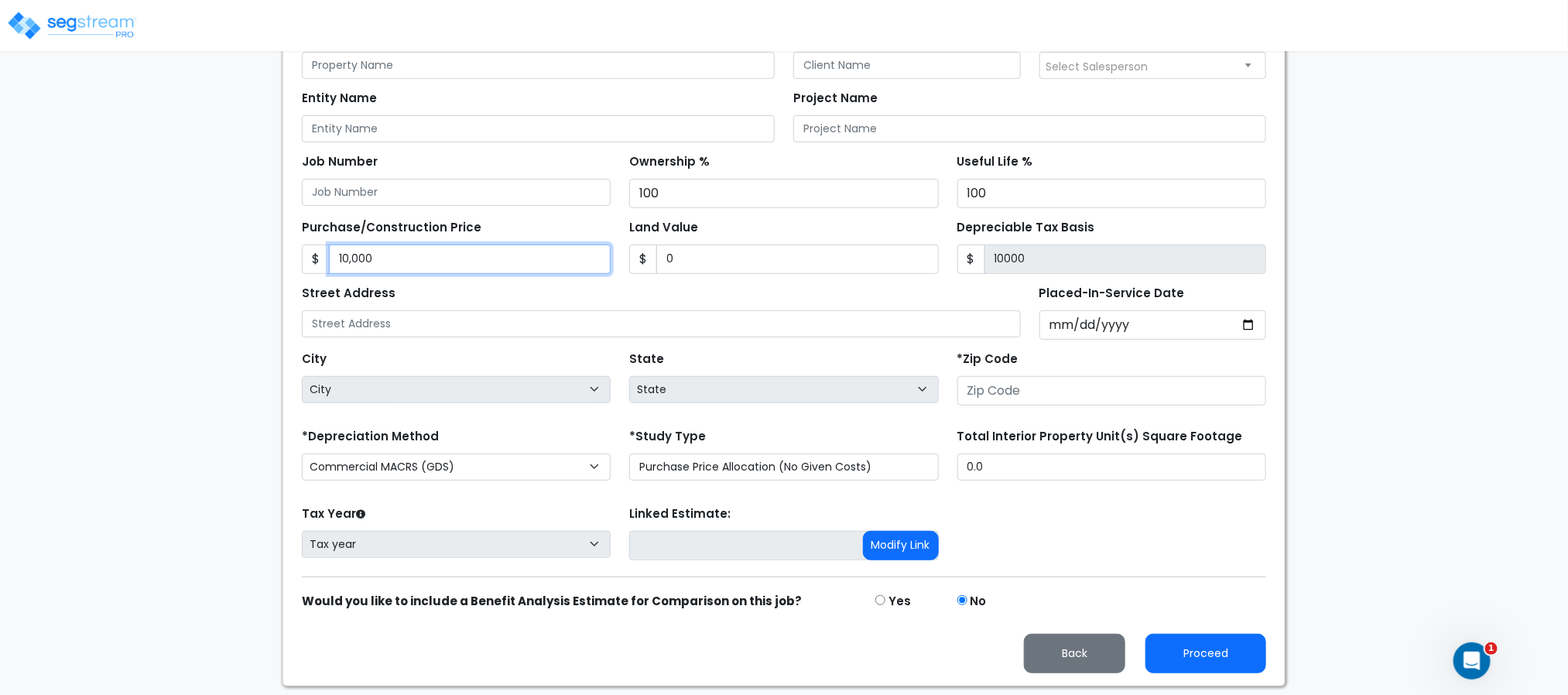
click at [403, 263] on input "10,000" at bounding box center [469, 260] width 282 height 29
click at [929, 286] on div "Street Address" at bounding box center [661, 310] width 718 height 56
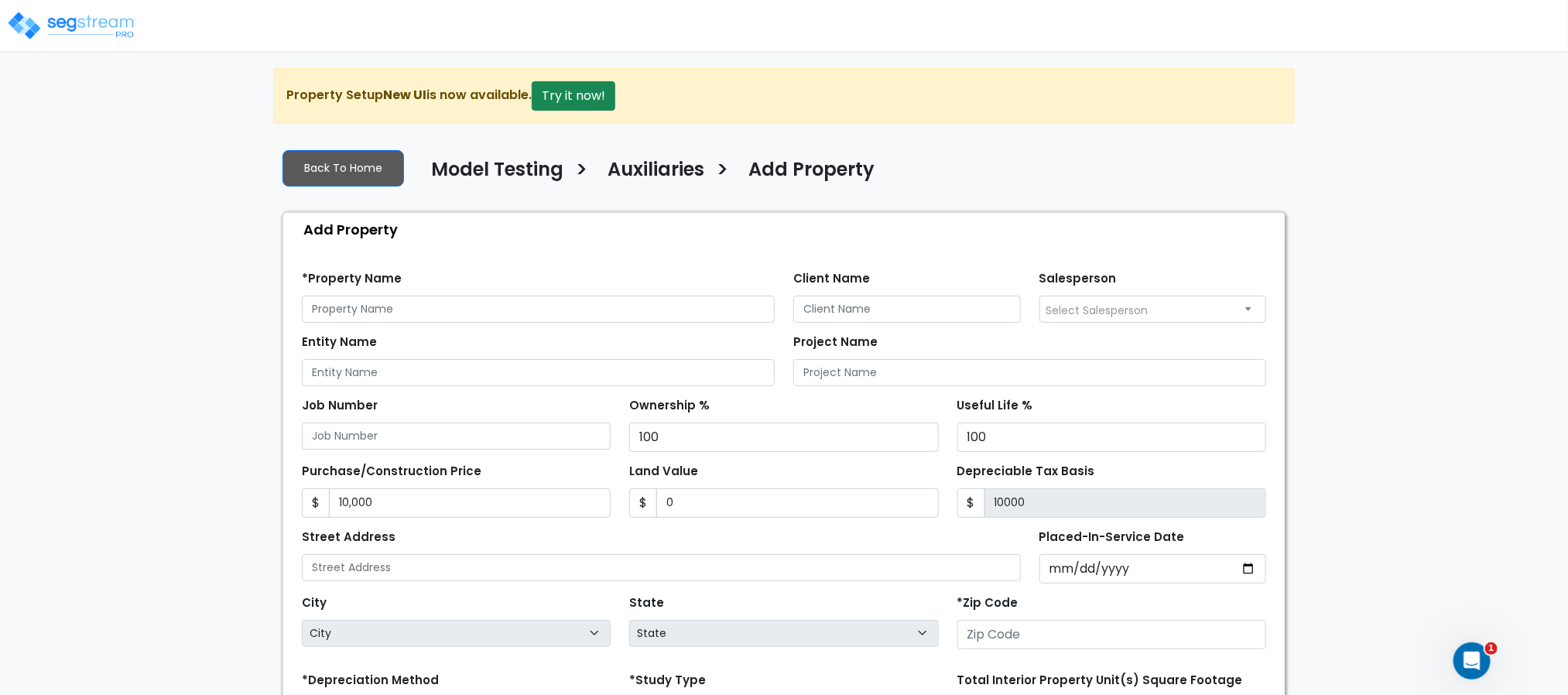
click at [1389, 391] on div "We are Building your Property. So please grab a coffee and let us do the heavy …" at bounding box center [784, 498] width 1568 height 861
